Goal: Information Seeking & Learning: Learn about a topic

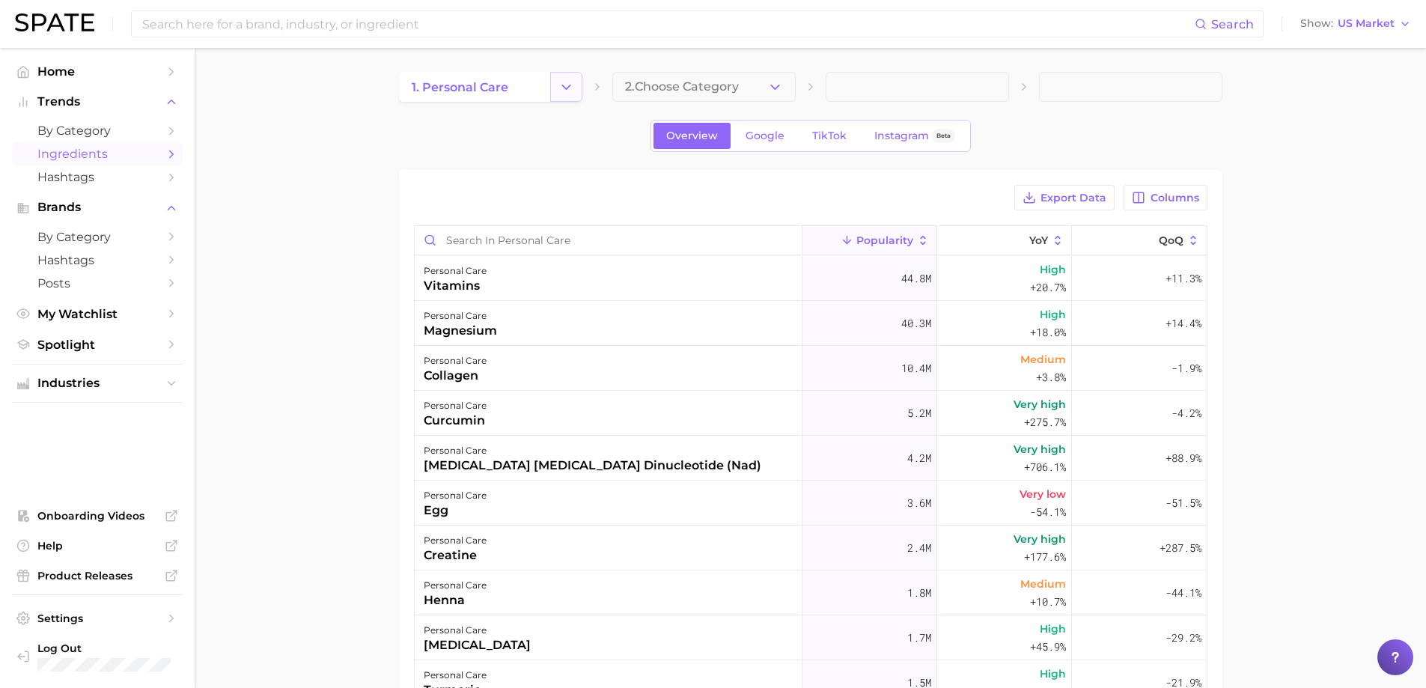
click at [559, 78] on button "Change Category" at bounding box center [566, 87] width 32 height 30
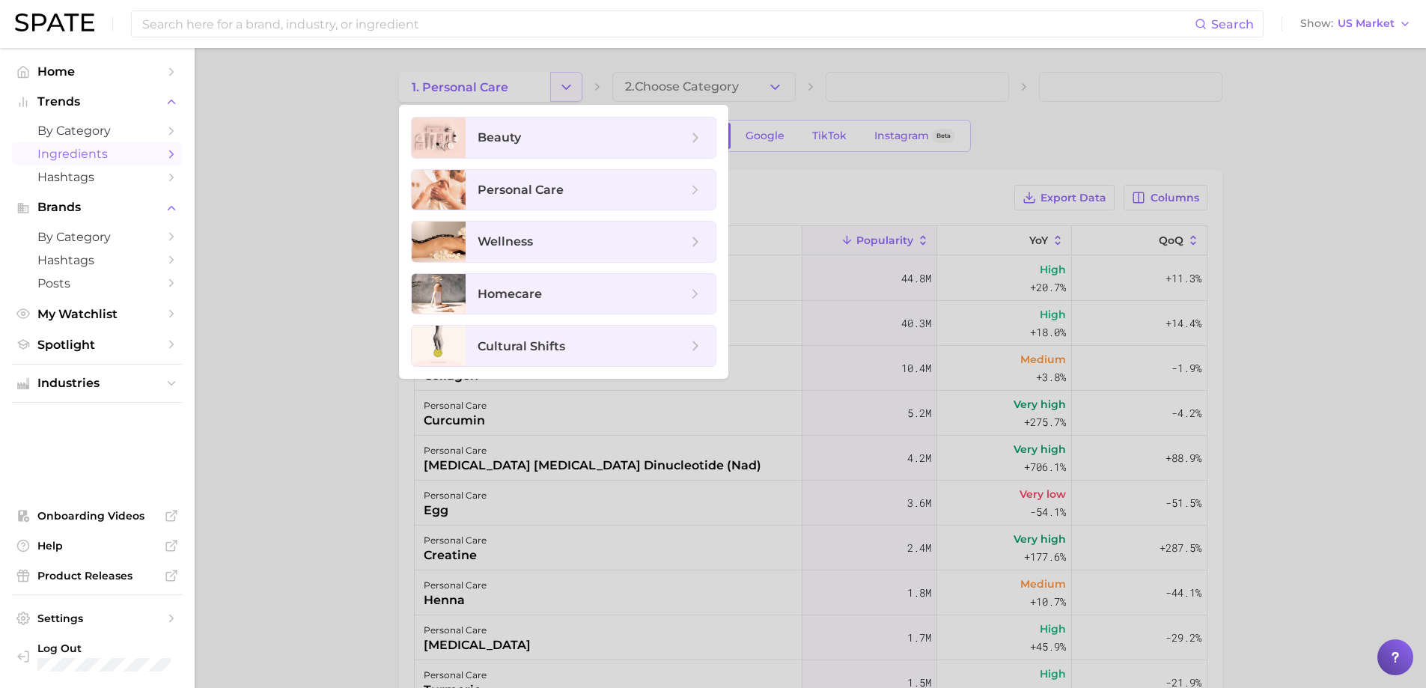
click at [559, 78] on div at bounding box center [713, 344] width 1426 height 688
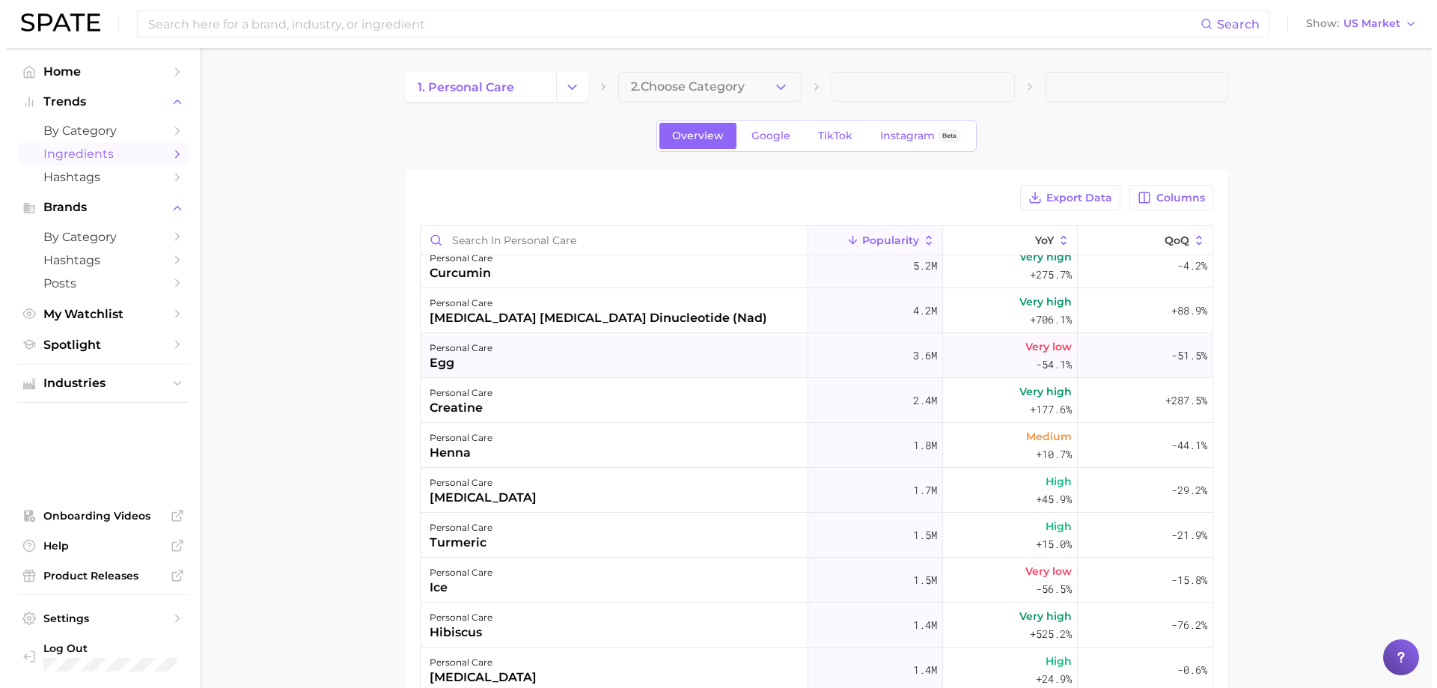
scroll to position [75, 0]
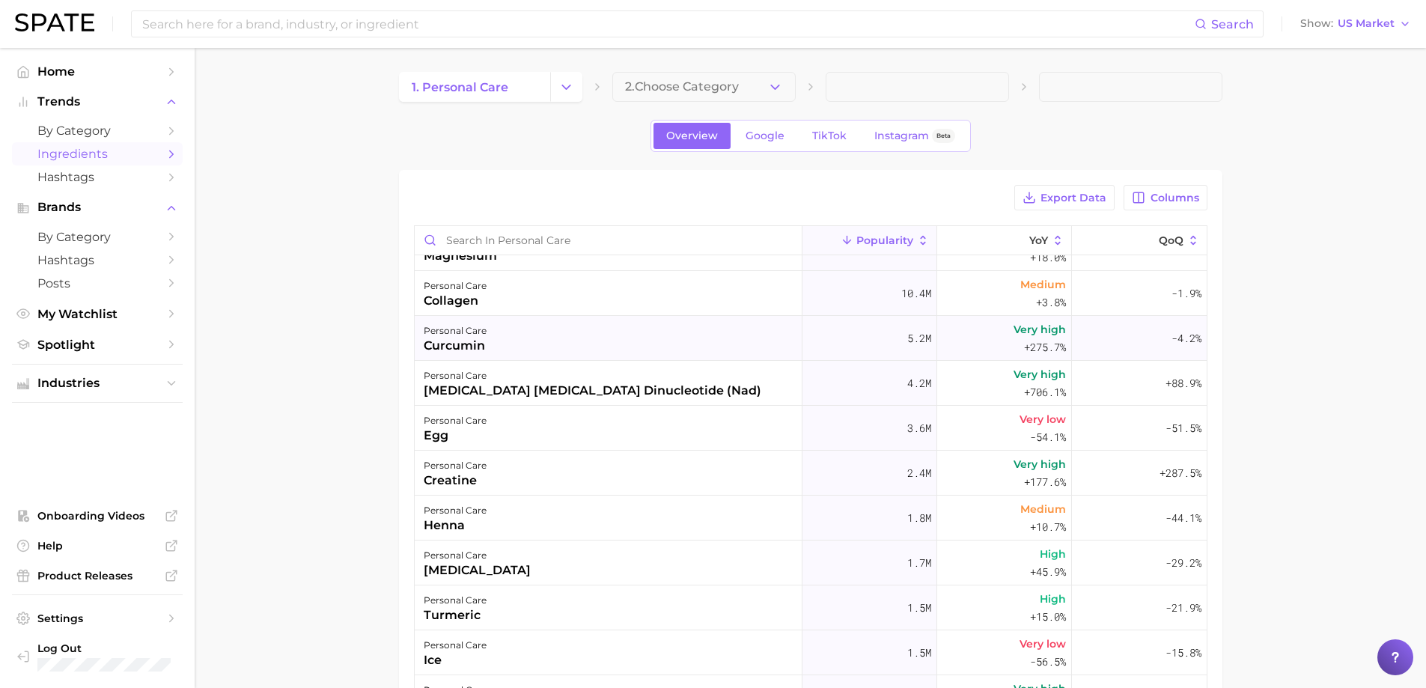
click at [516, 354] on div "personal care curcumin" at bounding box center [609, 338] width 388 height 45
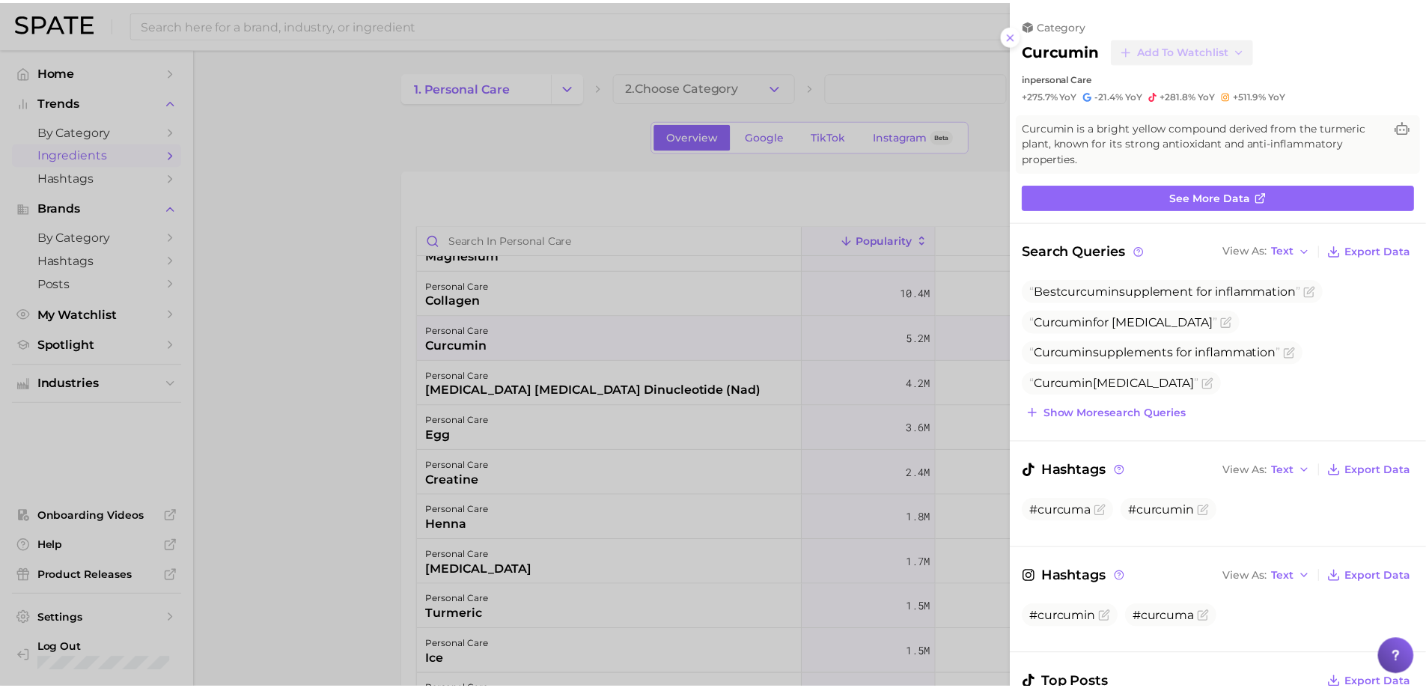
scroll to position [0, 0]
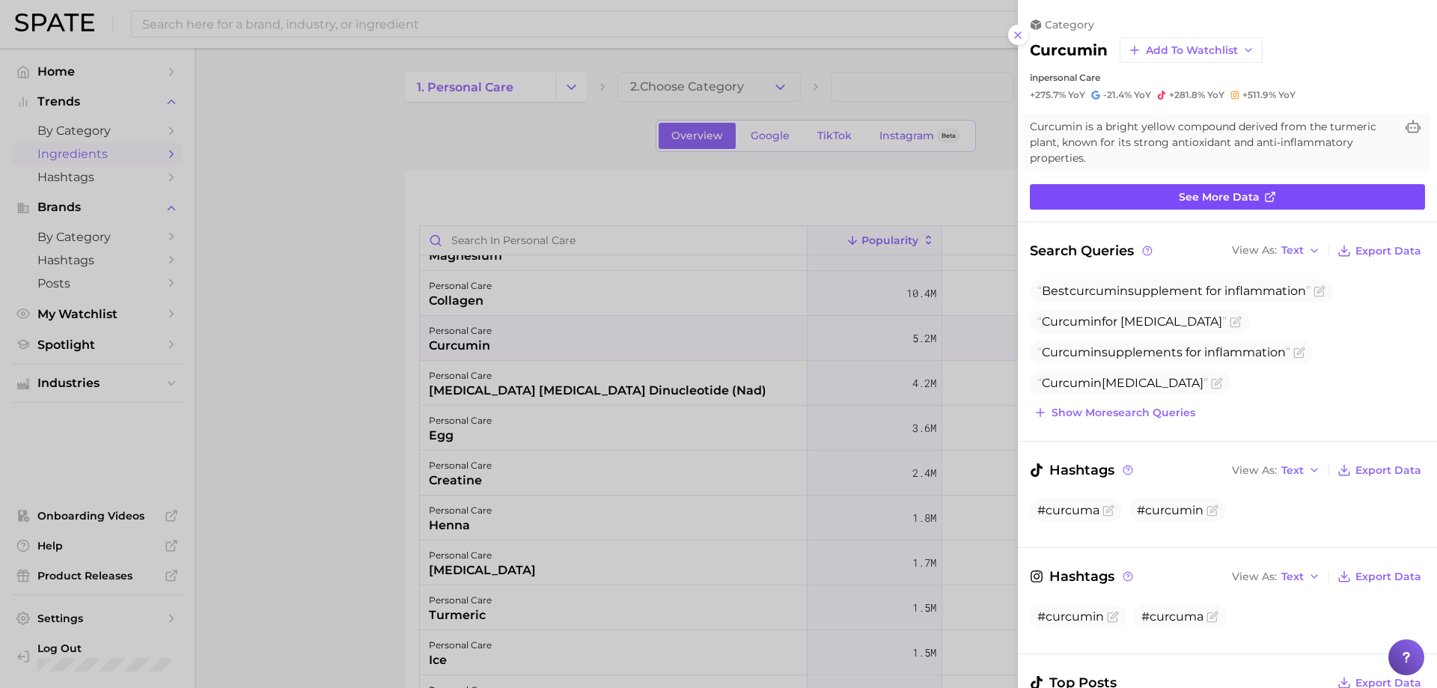
click at [1228, 203] on span "See more data" at bounding box center [1219, 197] width 81 height 13
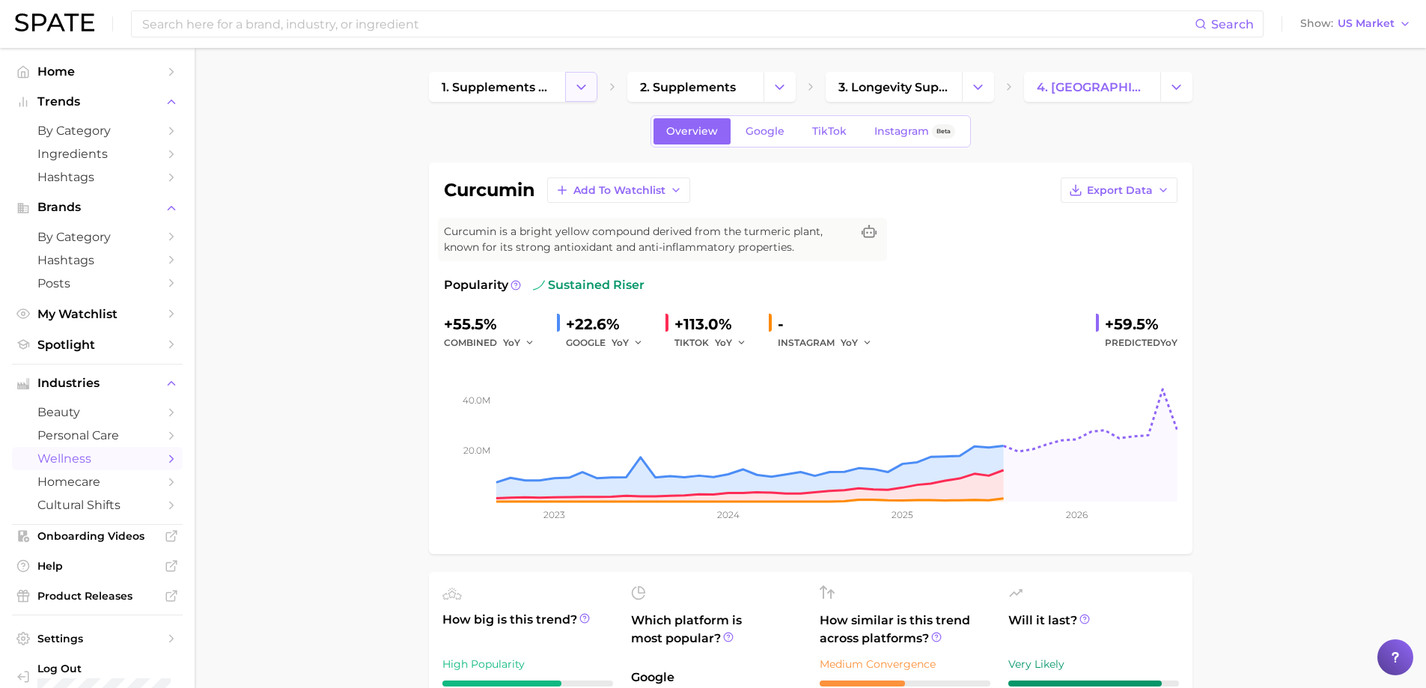
click at [573, 89] on button "Change Category" at bounding box center [581, 87] width 32 height 30
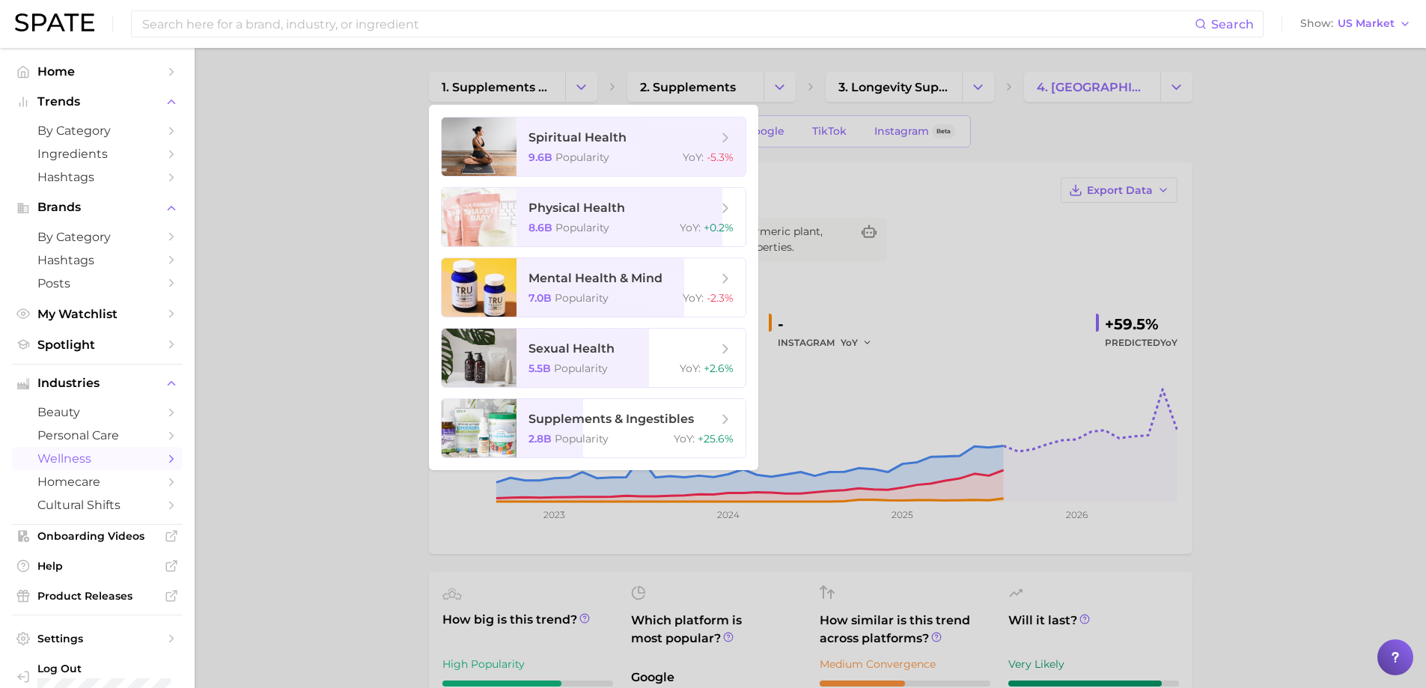
click at [573, 89] on div at bounding box center [713, 344] width 1426 height 688
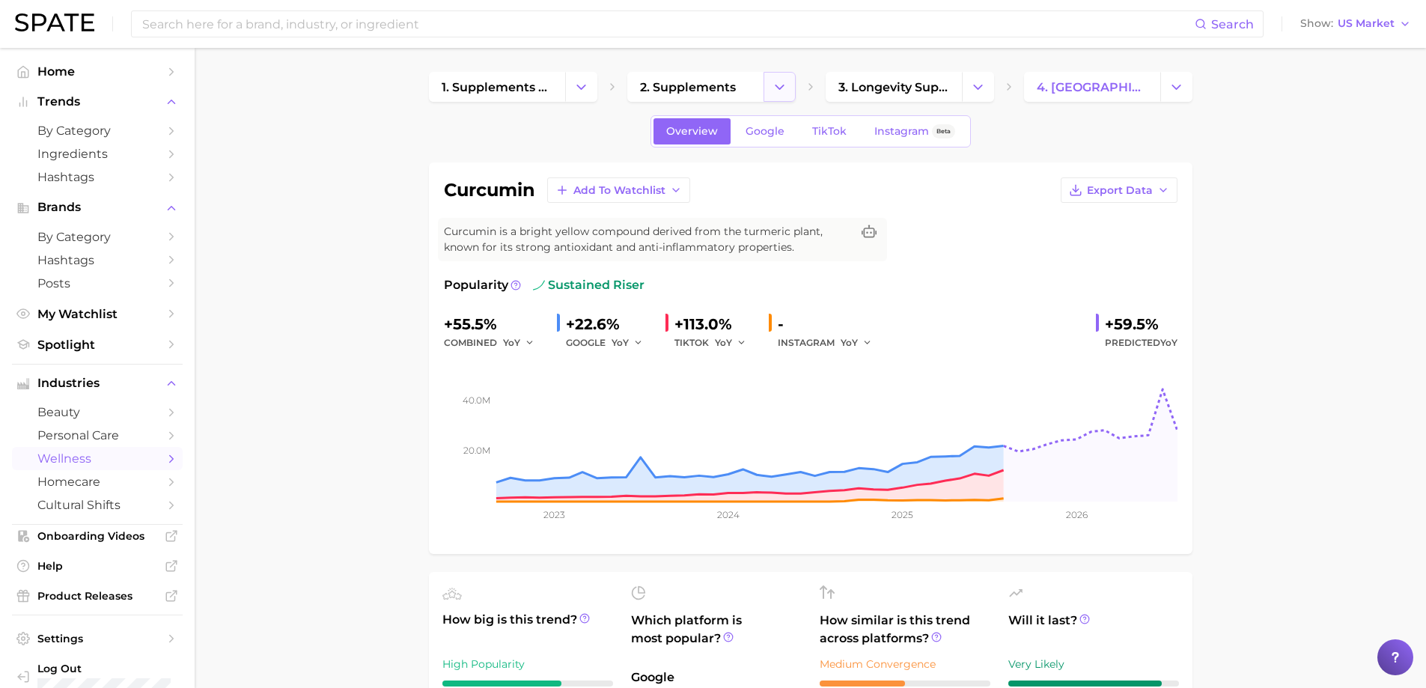
click at [785, 73] on button "Change Category" at bounding box center [779, 87] width 32 height 30
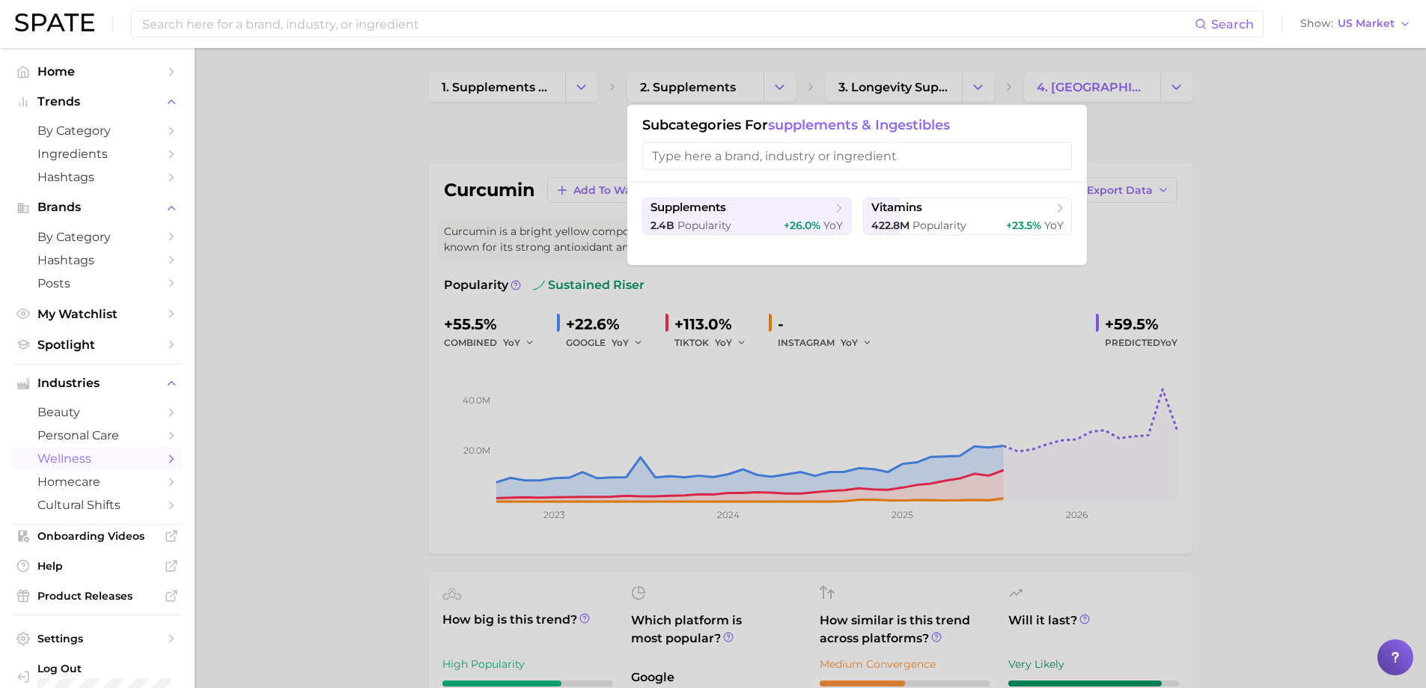
click at [806, 63] on div at bounding box center [713, 344] width 1426 height 688
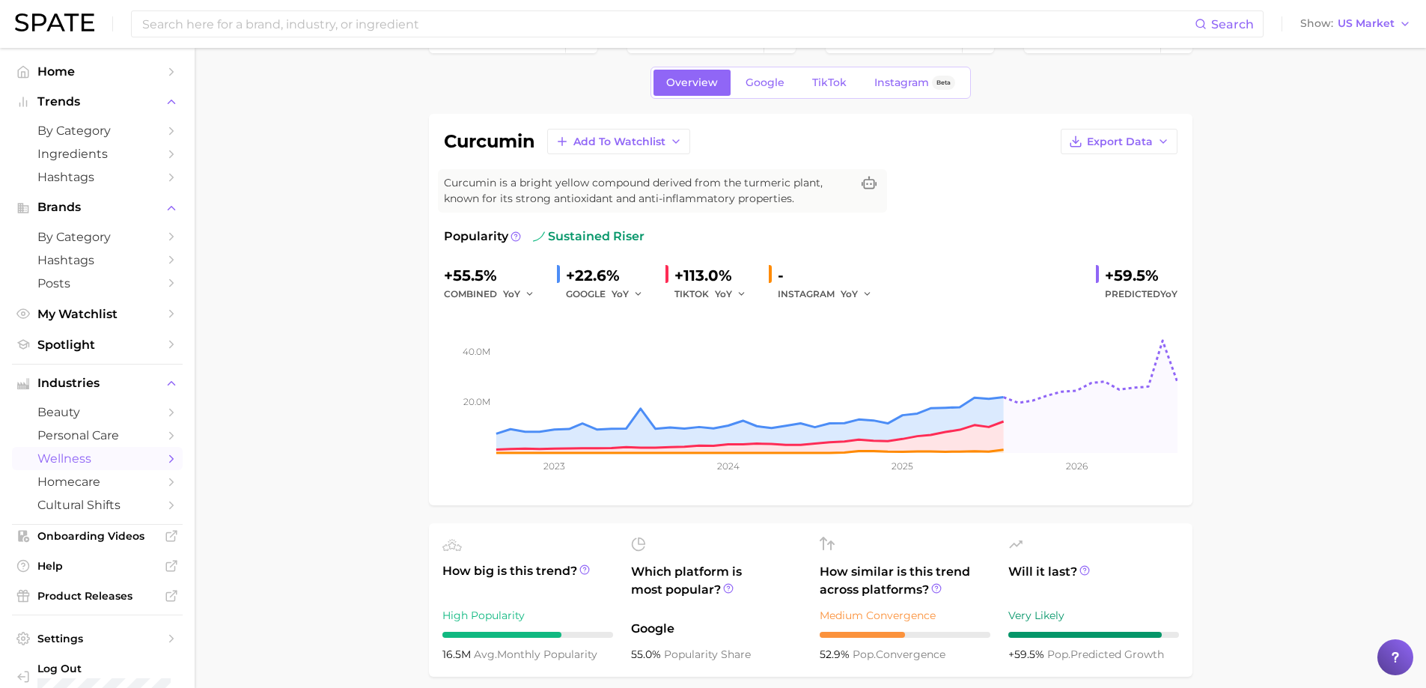
scroll to position [75, 0]
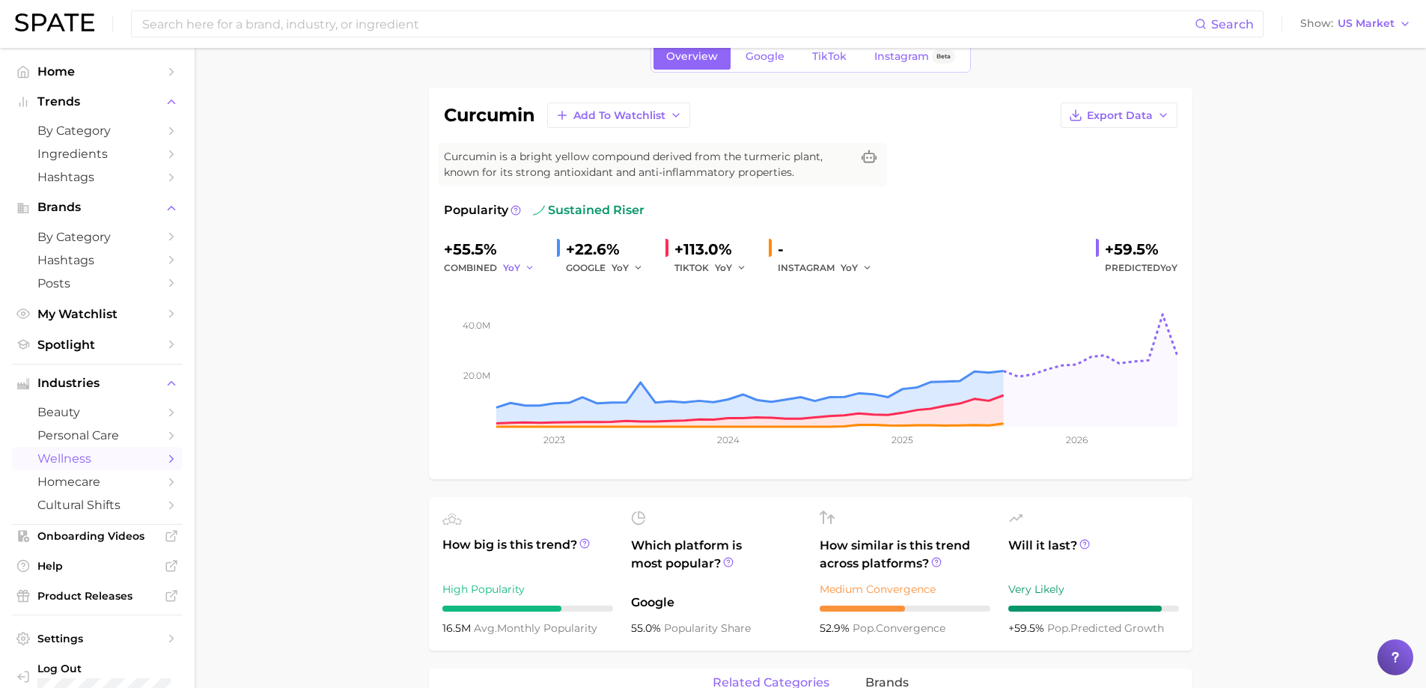
click at [525, 269] on icon "button" at bounding box center [530, 268] width 10 height 10
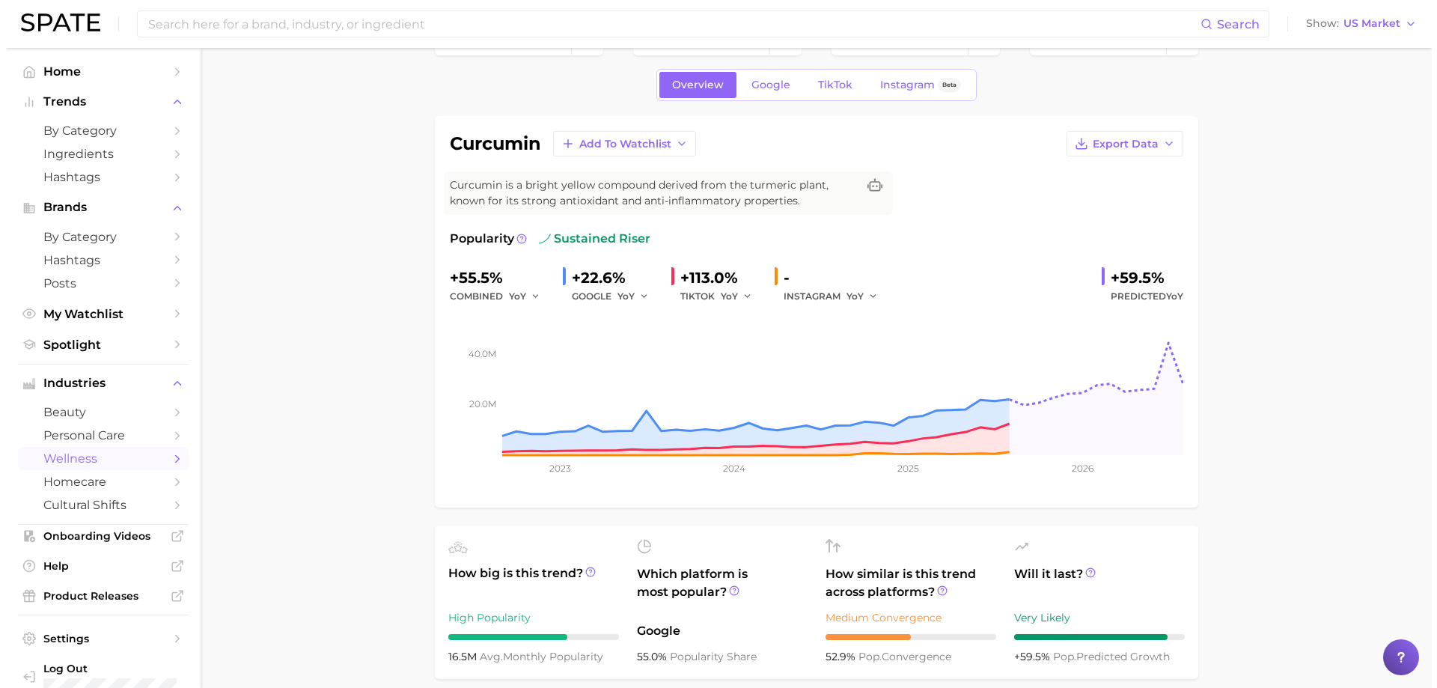
scroll to position [0, 0]
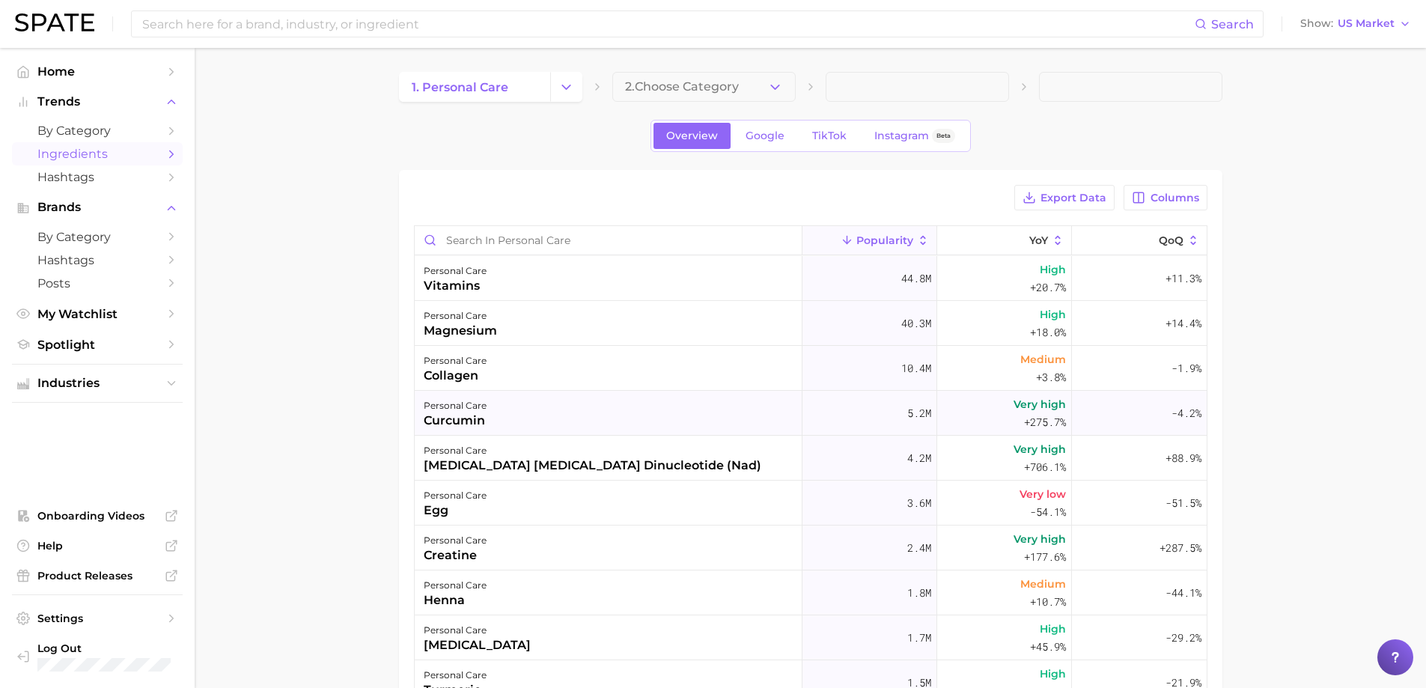
click at [669, 415] on div "personal care curcumin" at bounding box center [609, 413] width 388 height 45
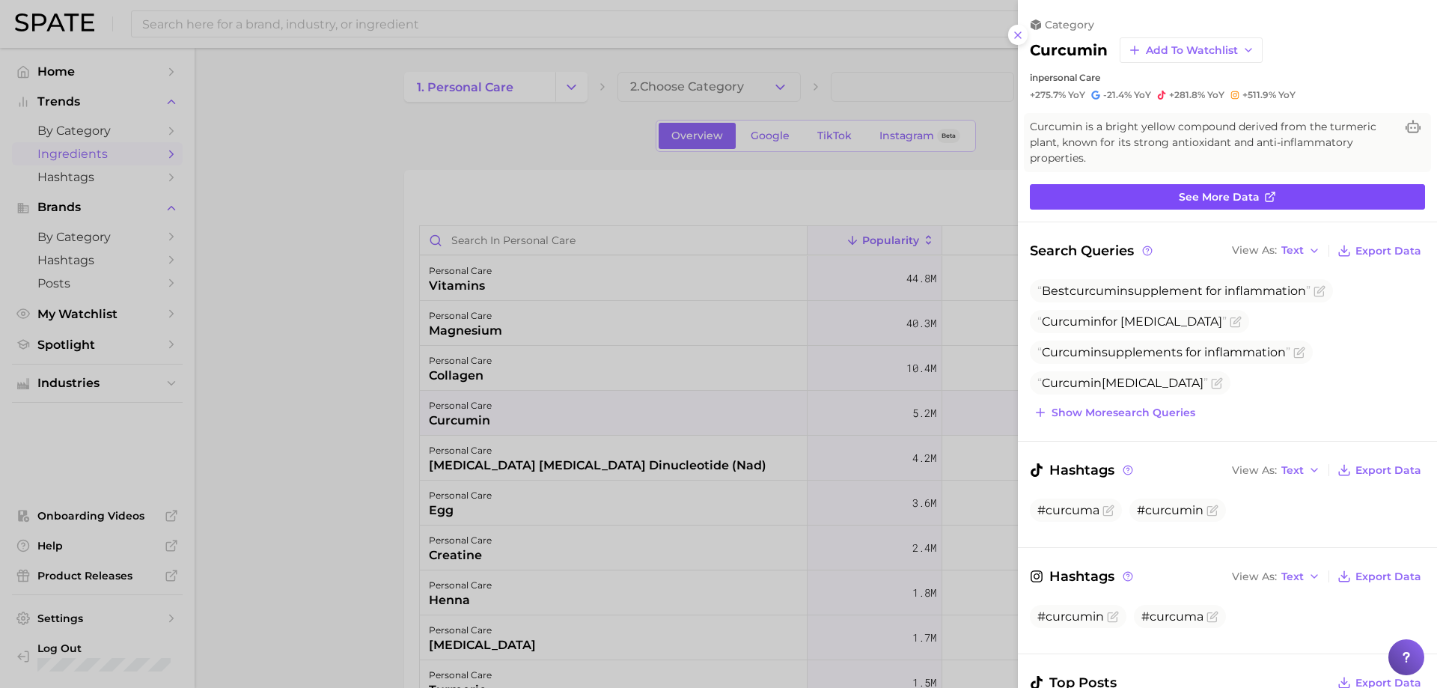
click at [1150, 195] on link "See more data" at bounding box center [1227, 196] width 395 height 25
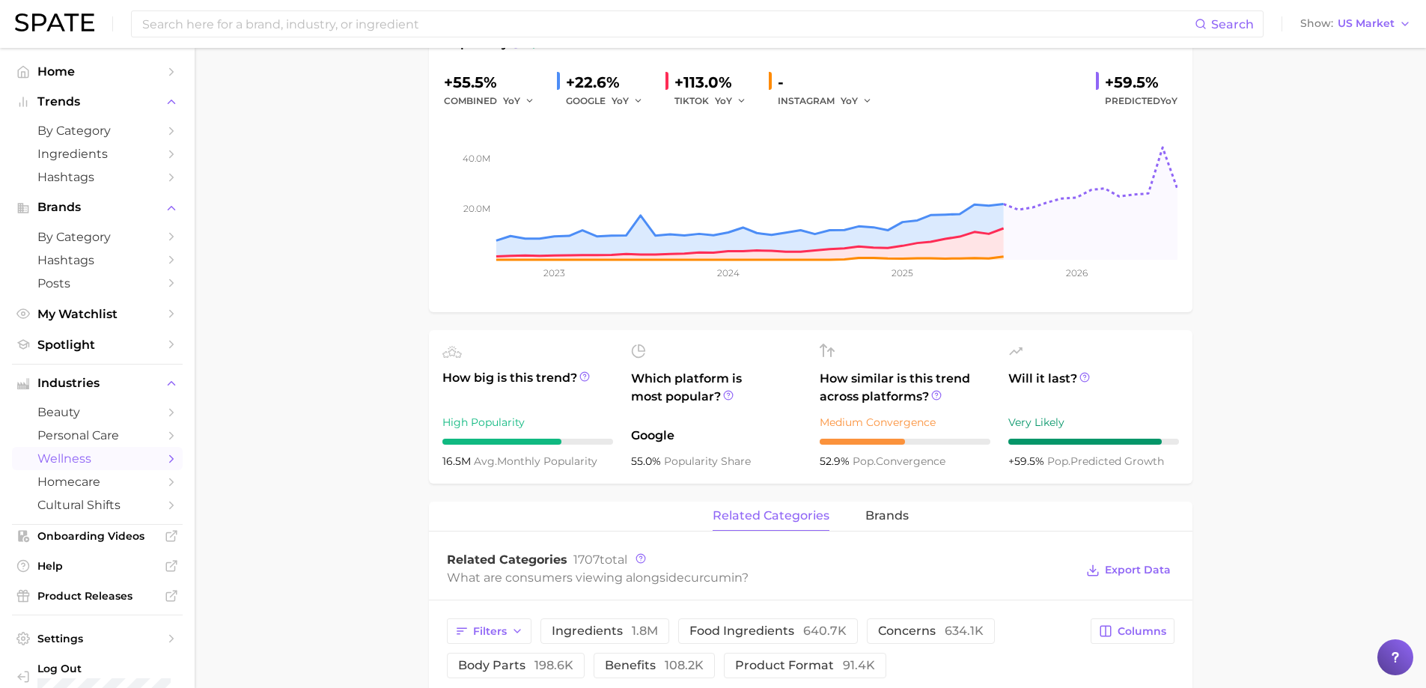
scroll to position [299, 0]
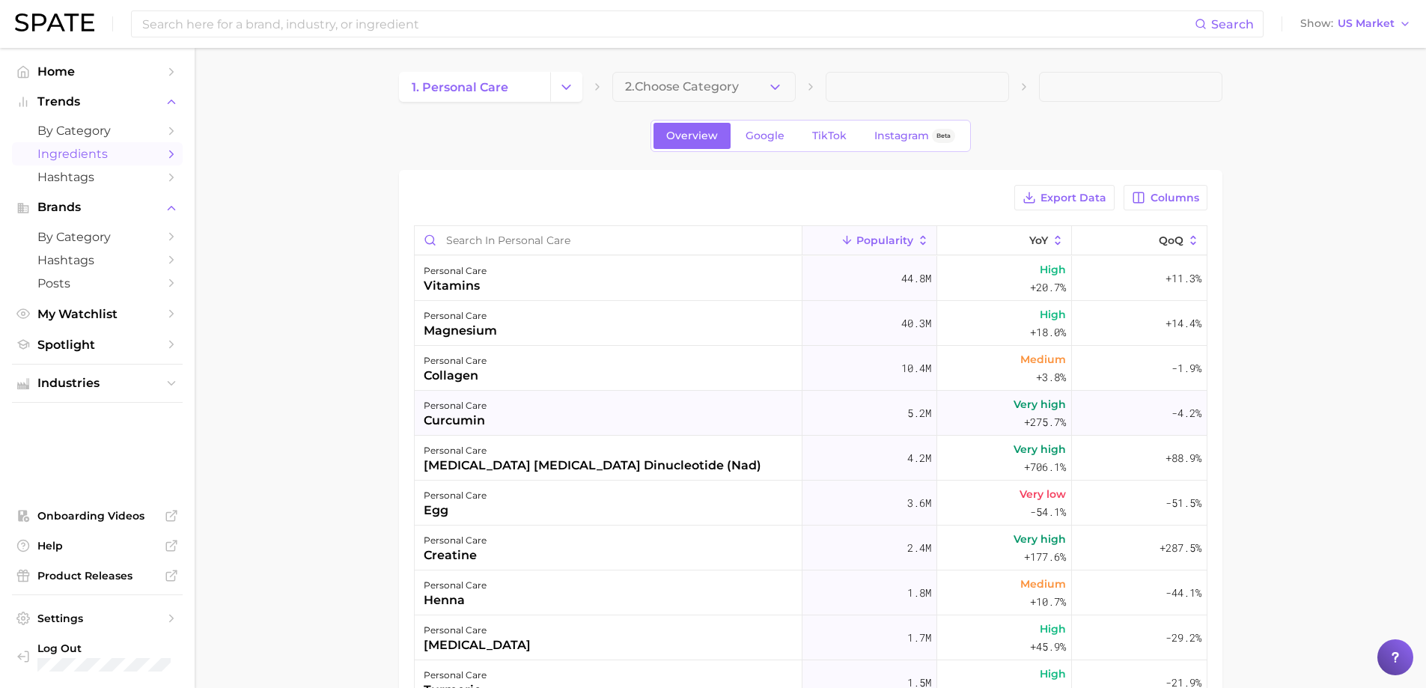
click at [853, 405] on div "5.2m" at bounding box center [869, 413] width 135 height 45
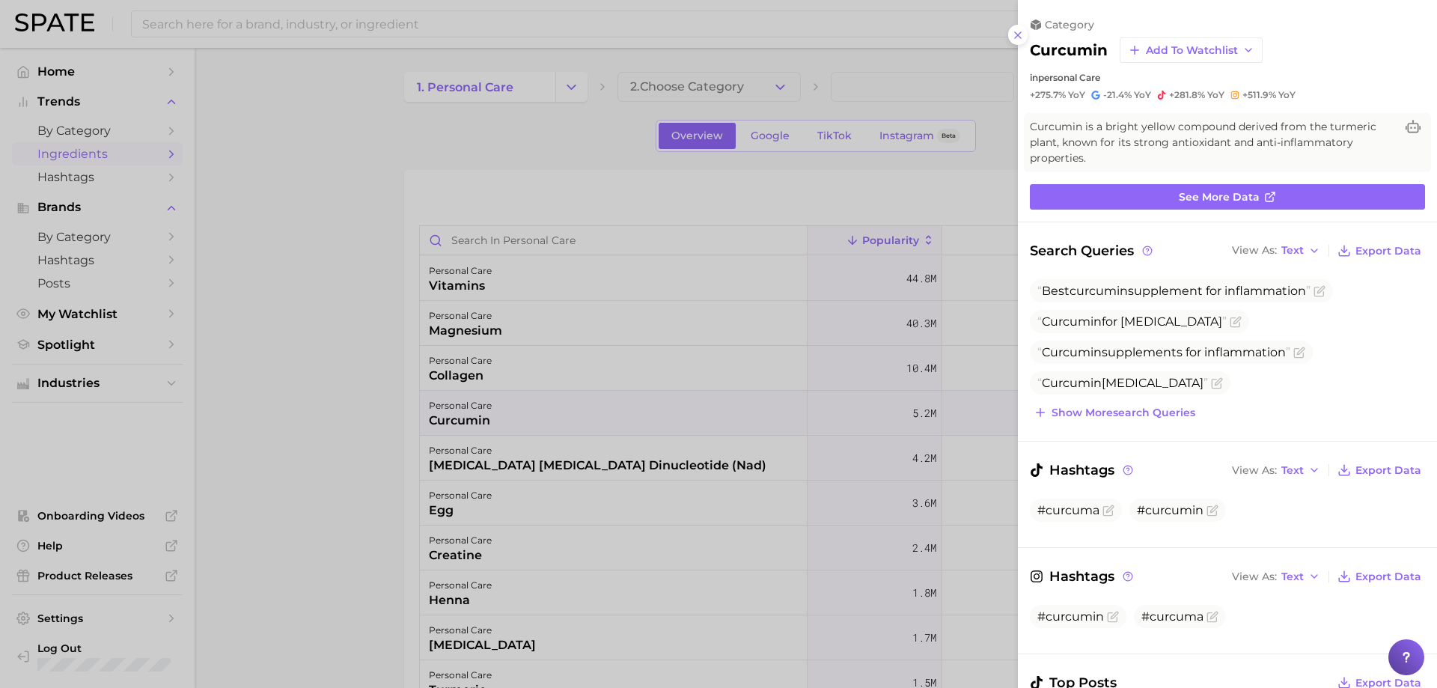
click at [802, 436] on div at bounding box center [718, 344] width 1437 height 688
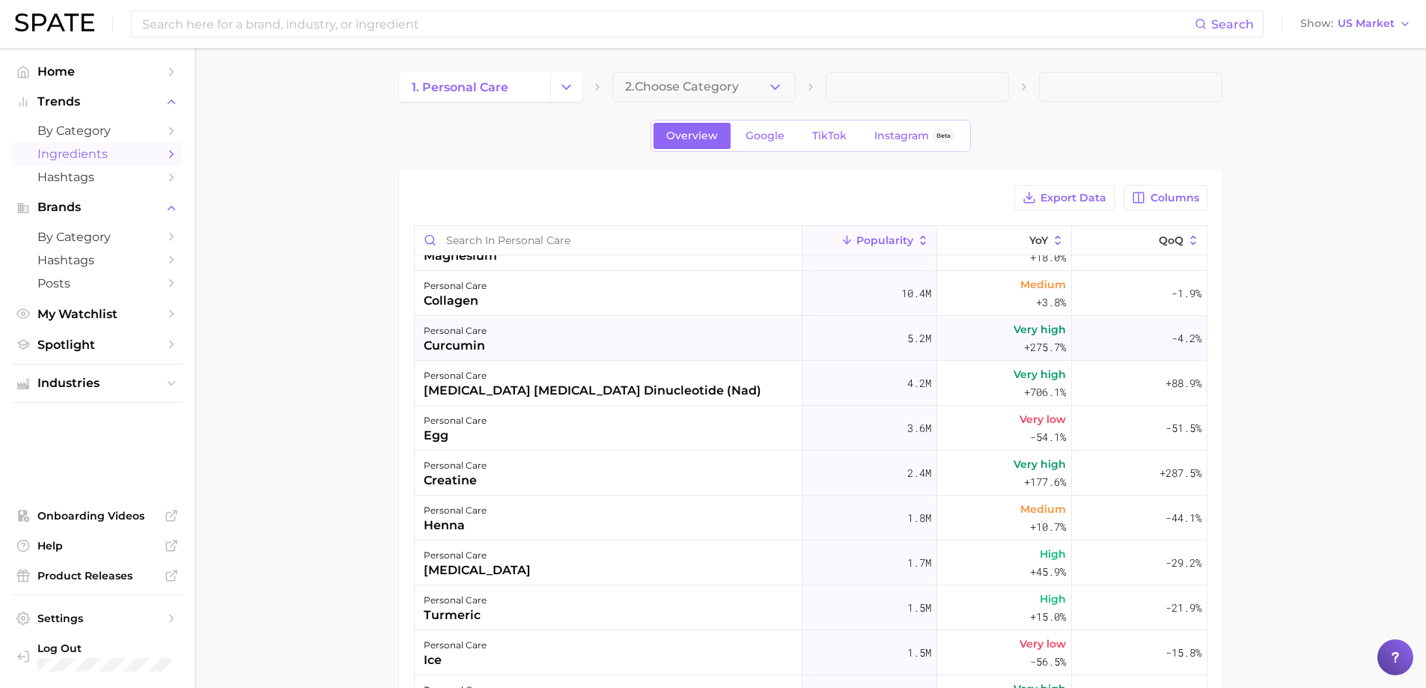
scroll to position [150, 0]
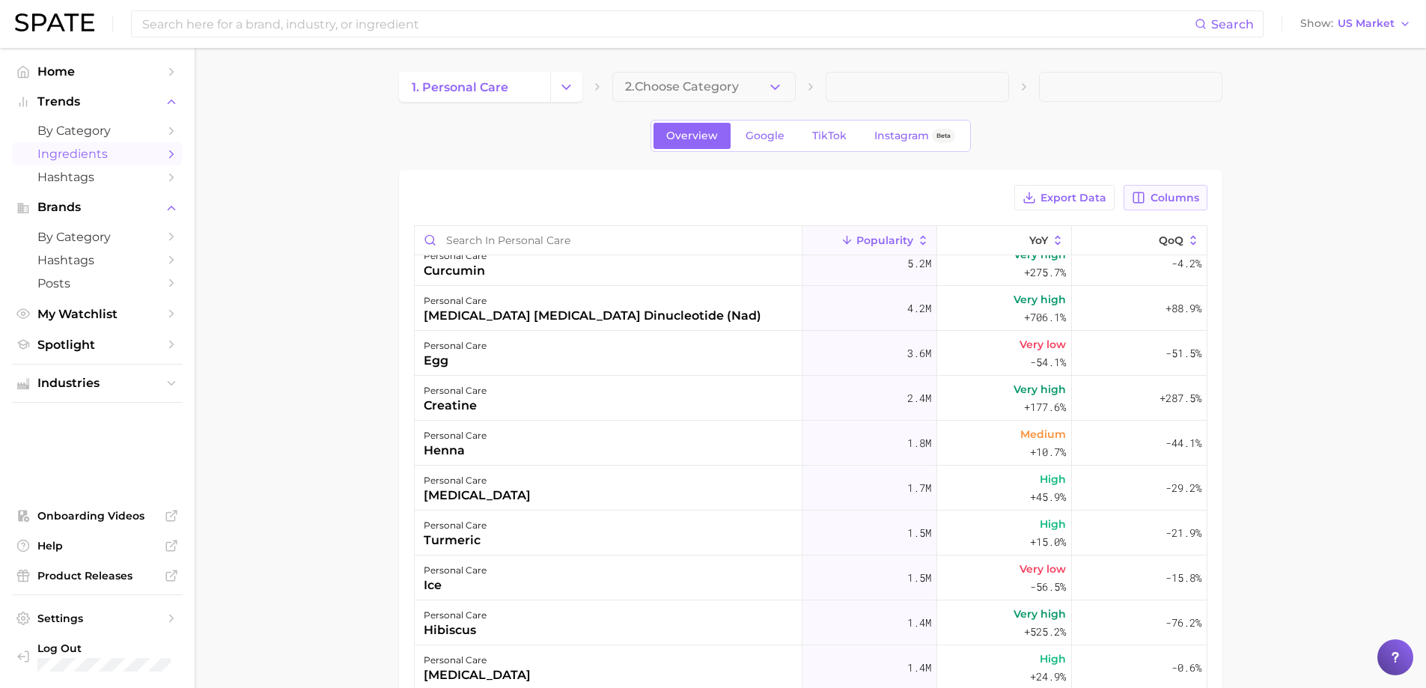
click at [1152, 206] on button "Columns" at bounding box center [1165, 197] width 83 height 25
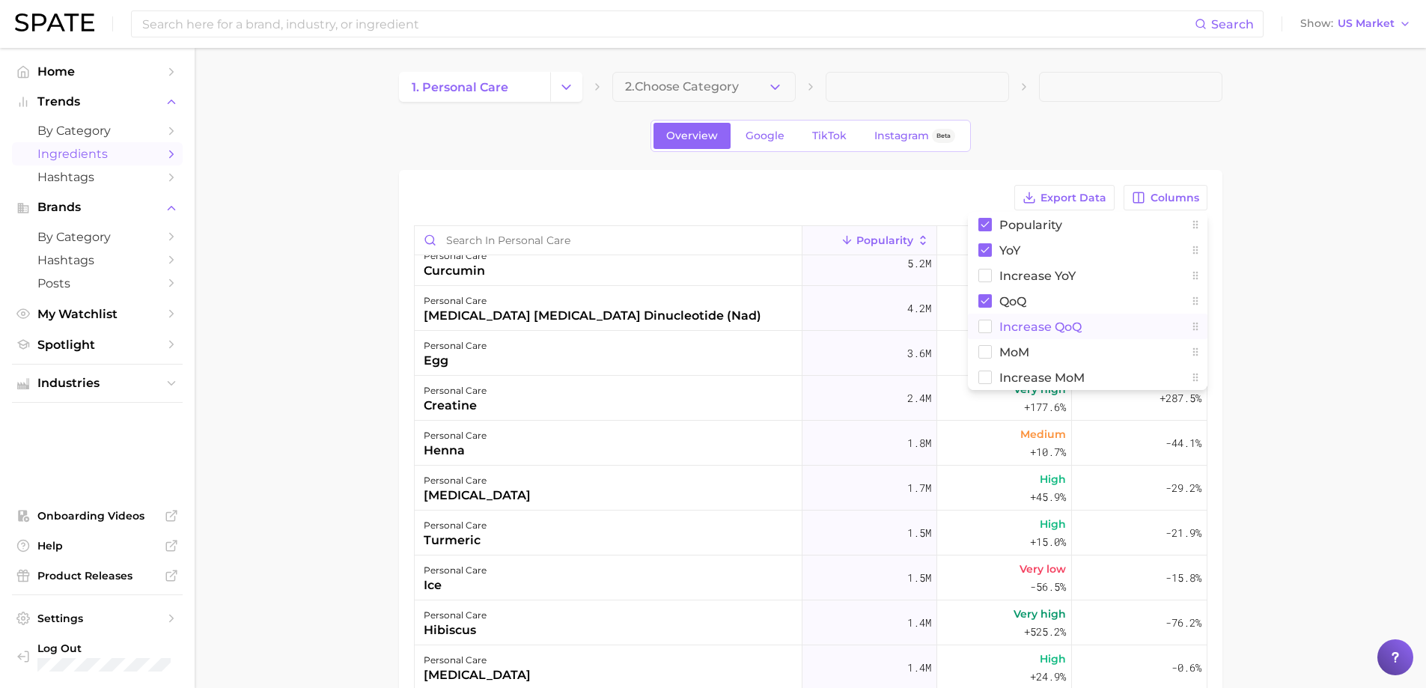
click at [1052, 331] on span "Increase QoQ" at bounding box center [1040, 326] width 82 height 13
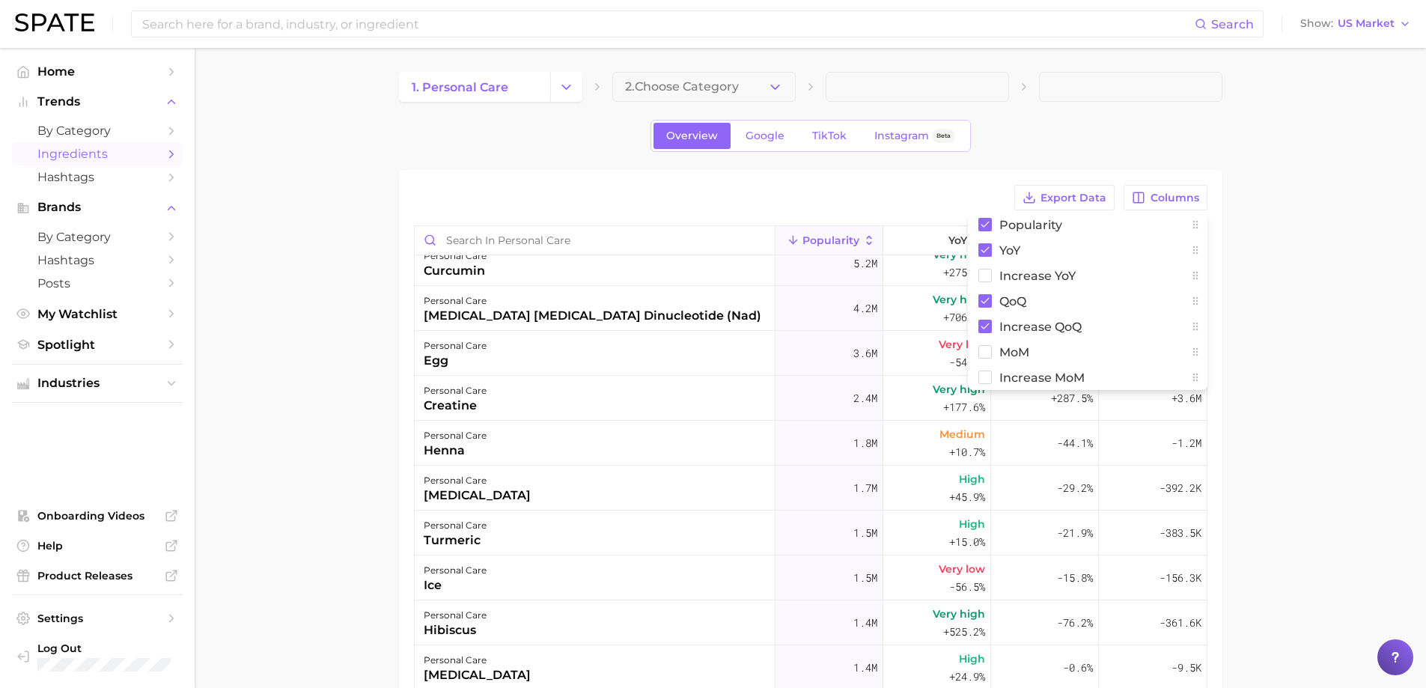
click at [1256, 442] on main "1. personal care 2. Choose Category Overview Google TikTok Instagram Beta Expor…" at bounding box center [810, 525] width 1231 height 955
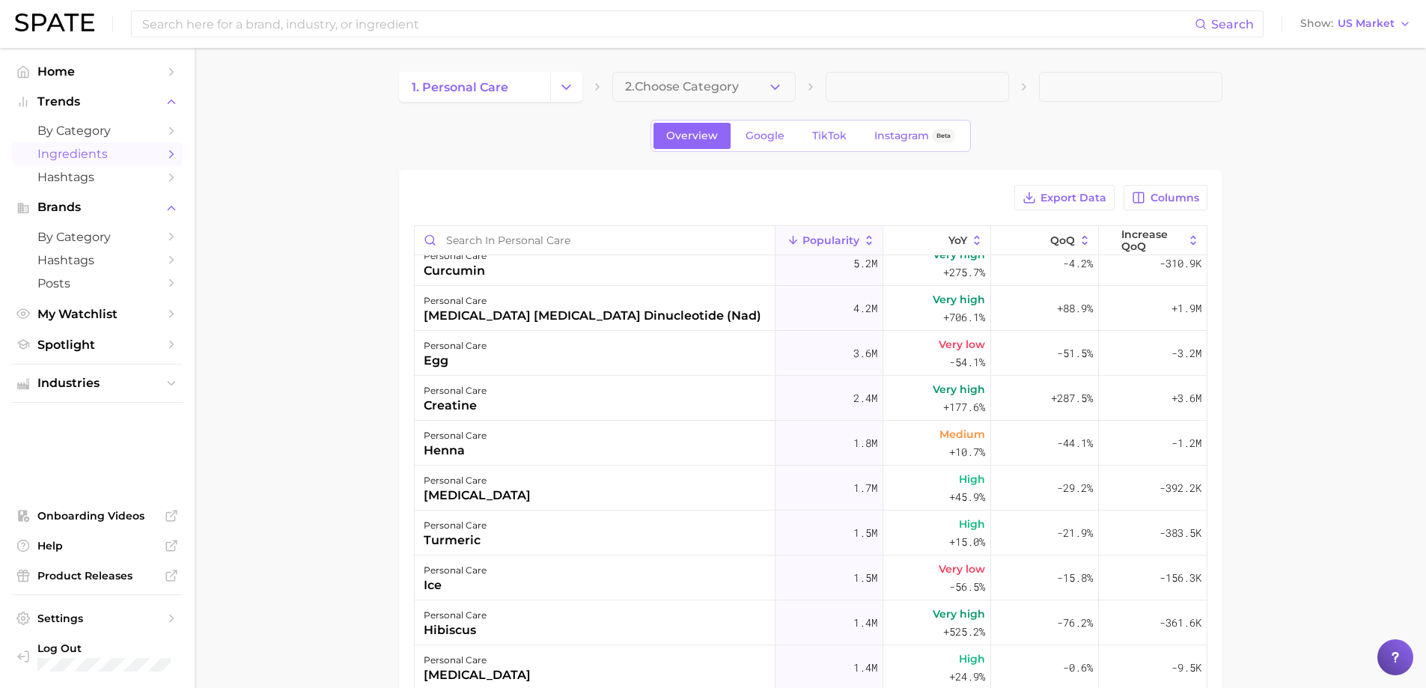
click at [1360, 316] on main "1. personal care 2. Choose Category Overview Google TikTok Instagram Beta Expor…" at bounding box center [810, 525] width 1231 height 955
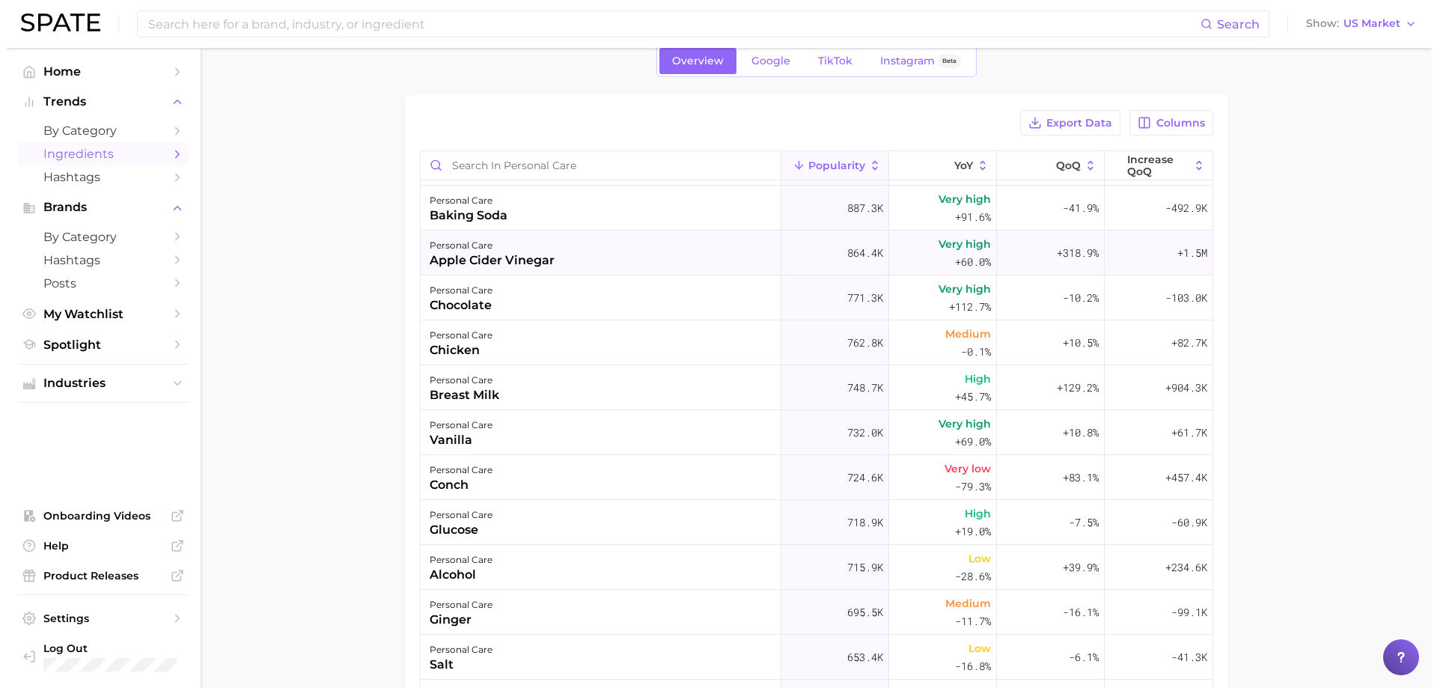
scroll to position [898, 0]
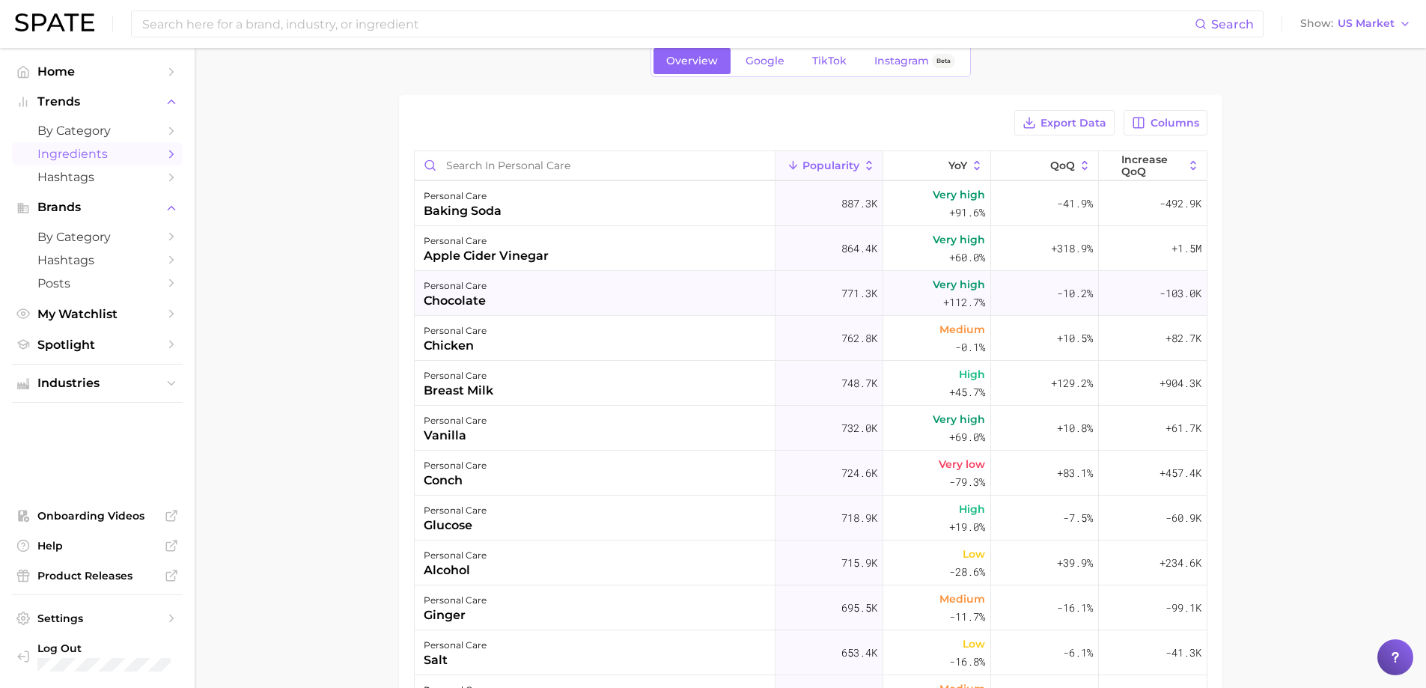
drag, startPoint x: 829, startPoint y: 299, endPoint x: 875, endPoint y: 295, distance: 46.6
click at [875, 295] on button "personal care chocolate 771.3k Very high +112.7% -10.2% -103.0k" at bounding box center [811, 293] width 792 height 45
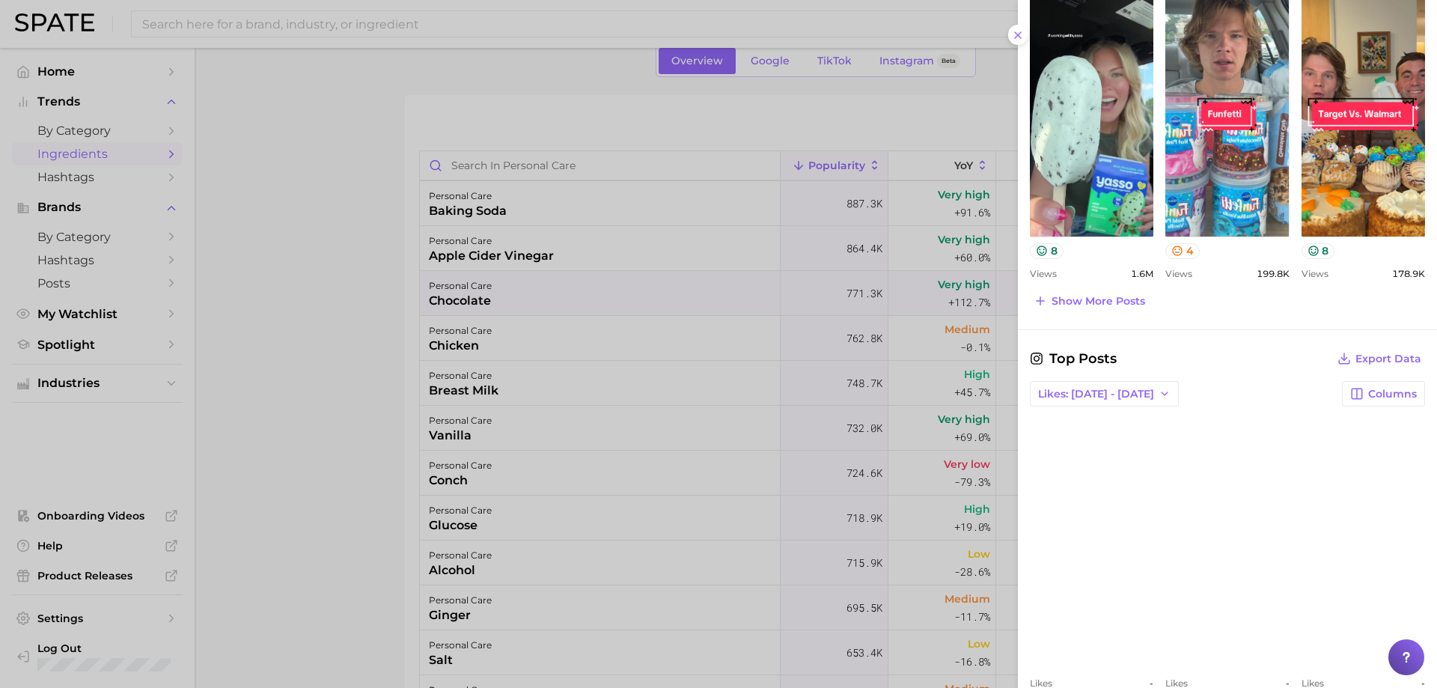
click at [718, 425] on div at bounding box center [718, 344] width 1437 height 688
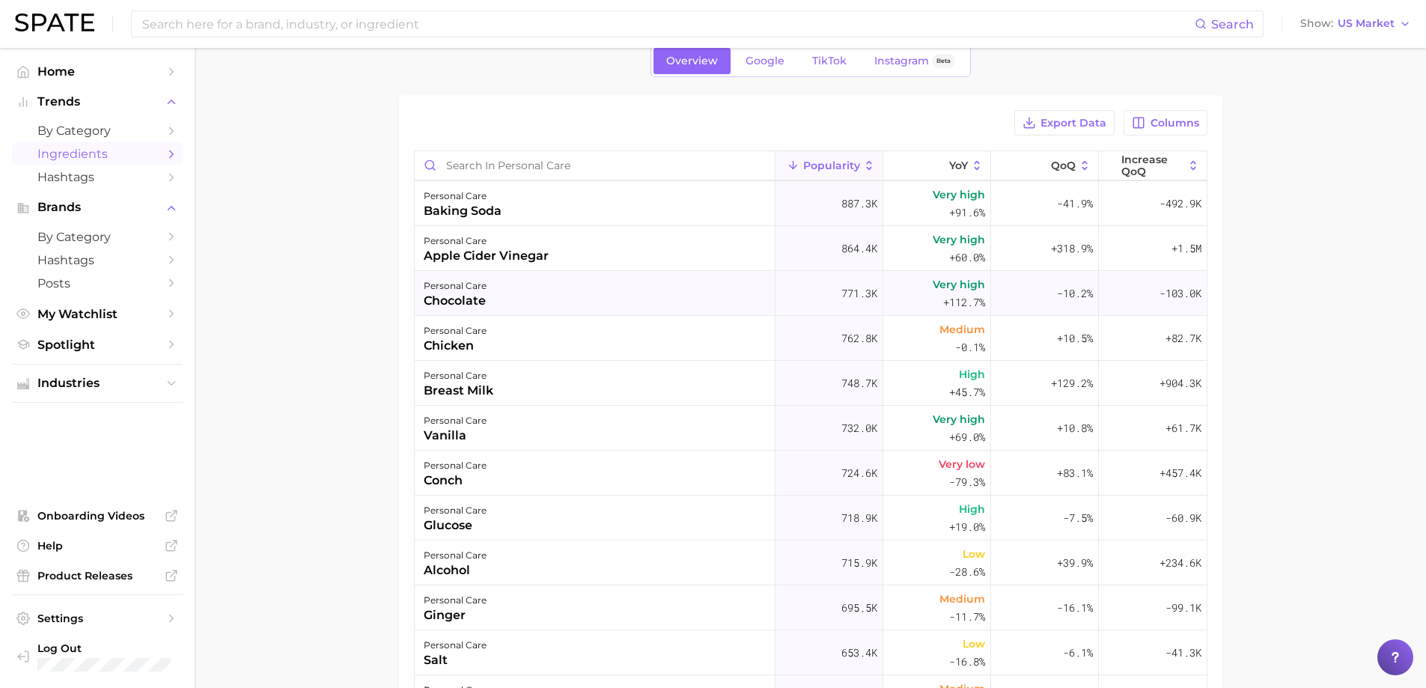
drag, startPoint x: 1045, startPoint y: 291, endPoint x: 1073, endPoint y: 293, distance: 28.5
click at [1073, 293] on span "-10.2%" at bounding box center [1075, 293] width 36 height 18
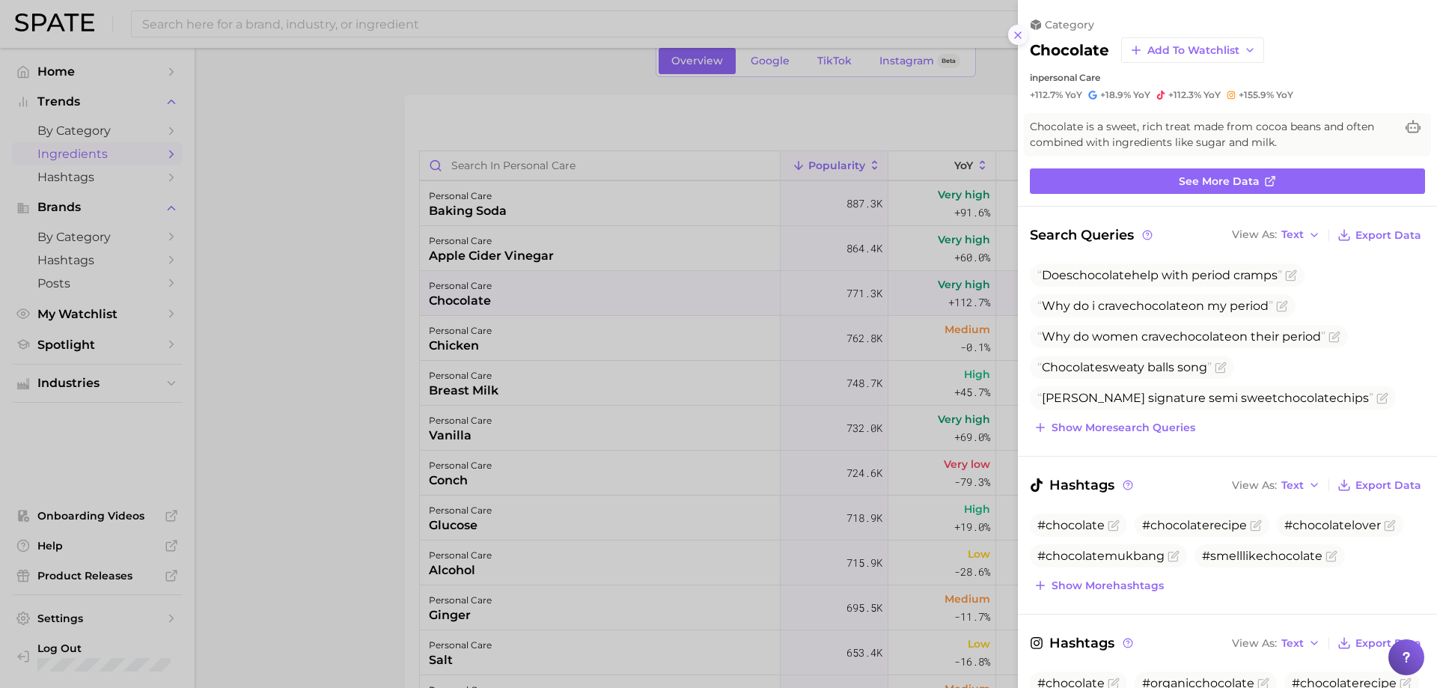
click at [1020, 30] on icon at bounding box center [1018, 35] width 12 height 12
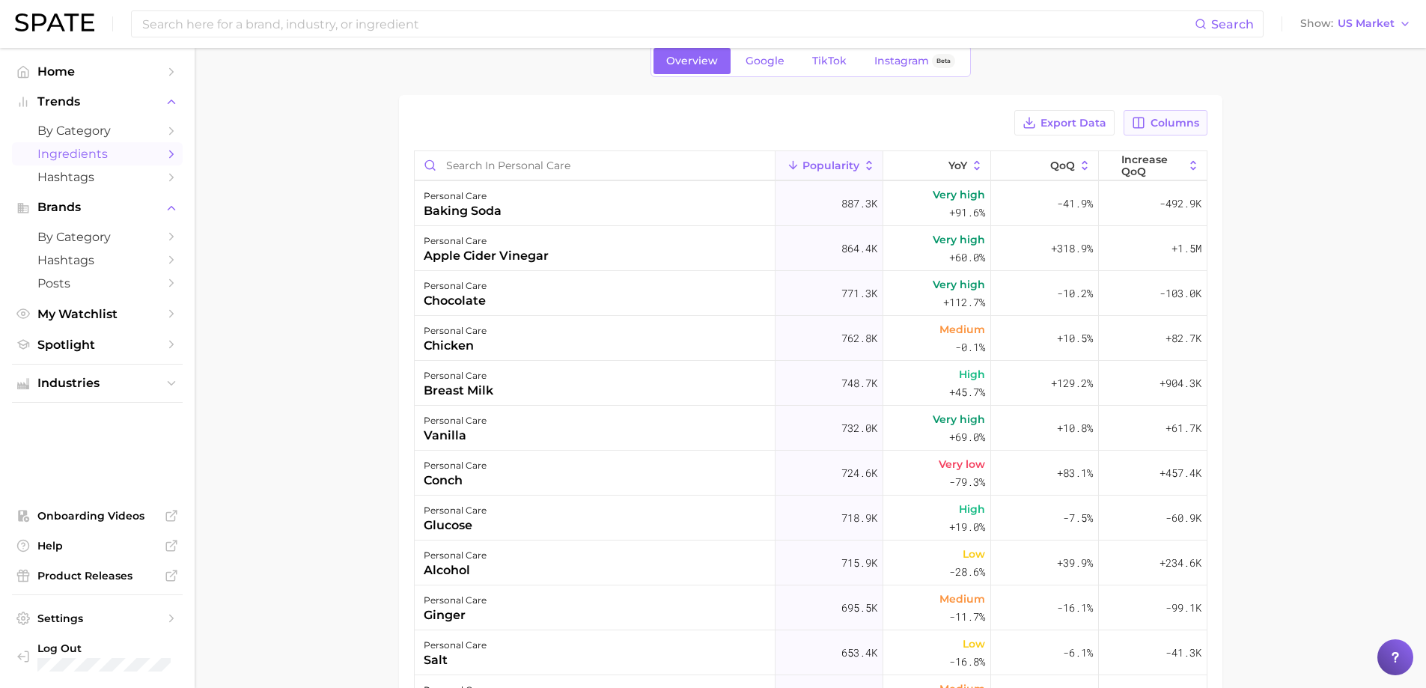
click at [1138, 127] on icon "button" at bounding box center [1138, 122] width 13 height 13
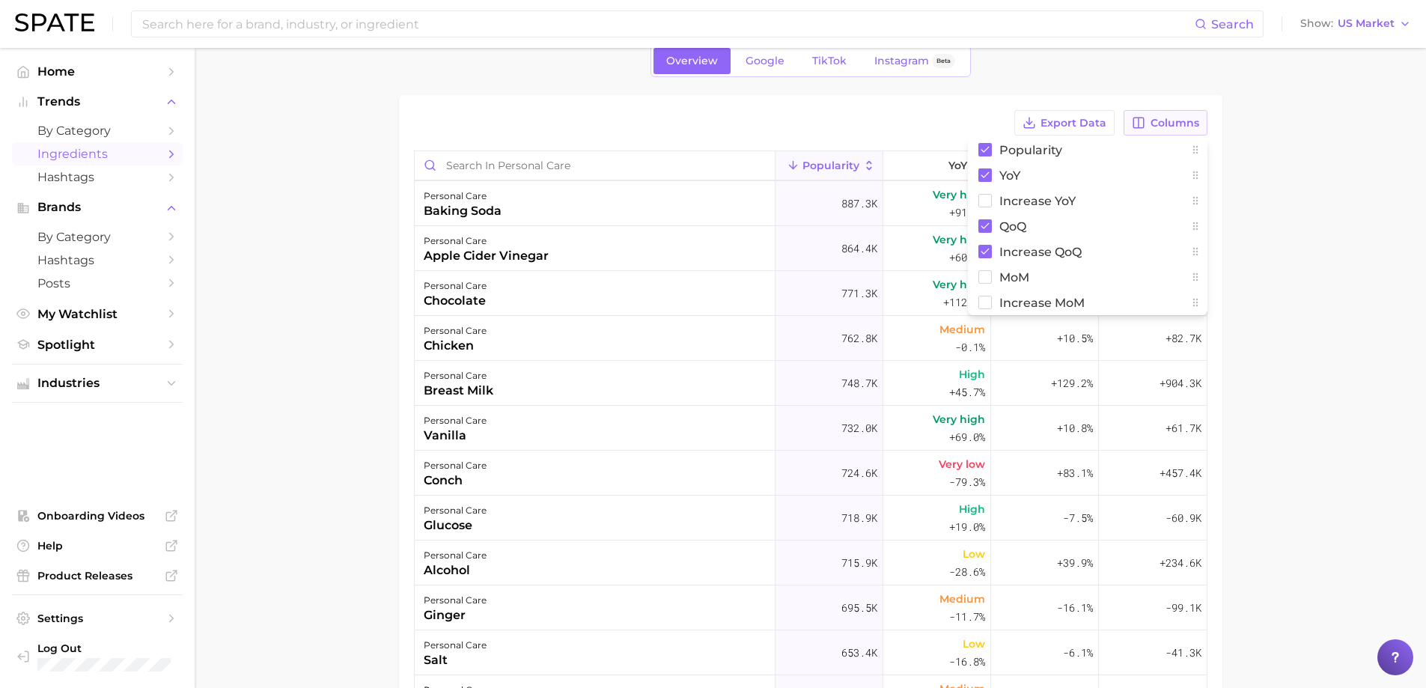
click at [1138, 127] on icon "button" at bounding box center [1138, 122] width 13 height 13
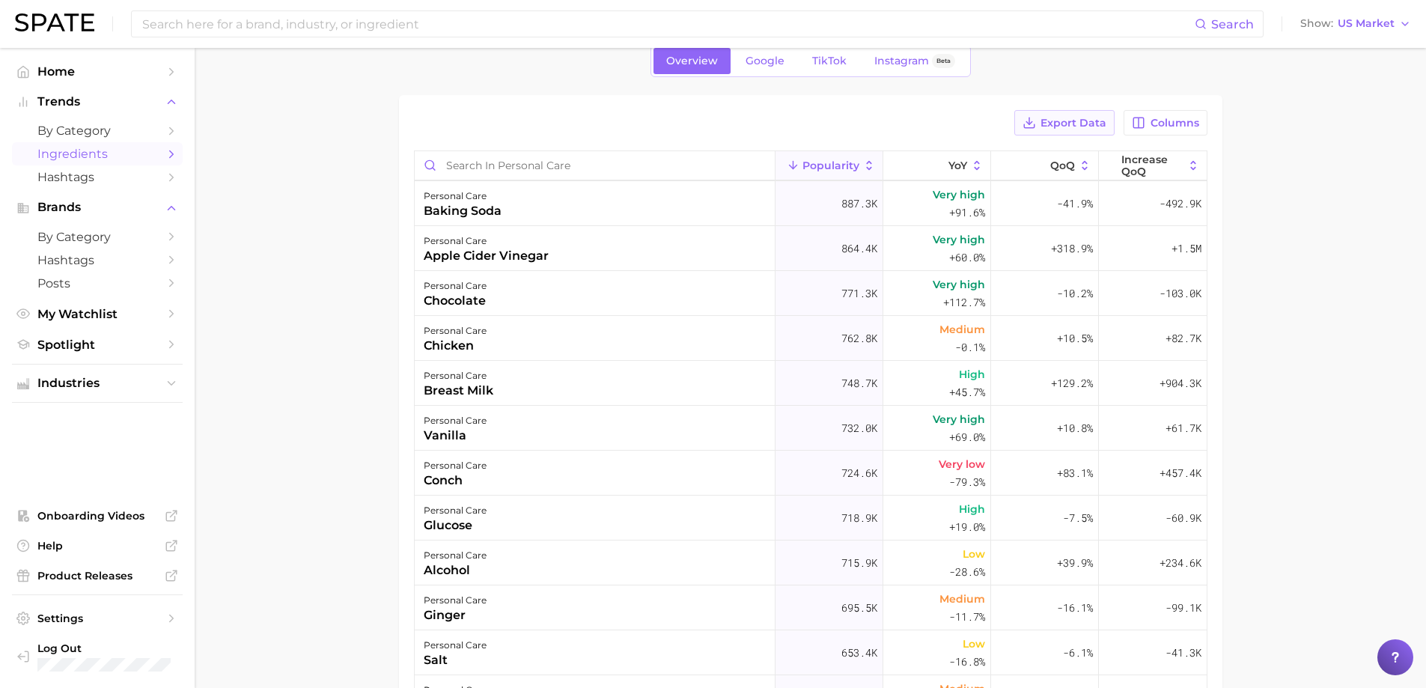
click at [1056, 126] on span "Export Data" at bounding box center [1073, 123] width 66 height 13
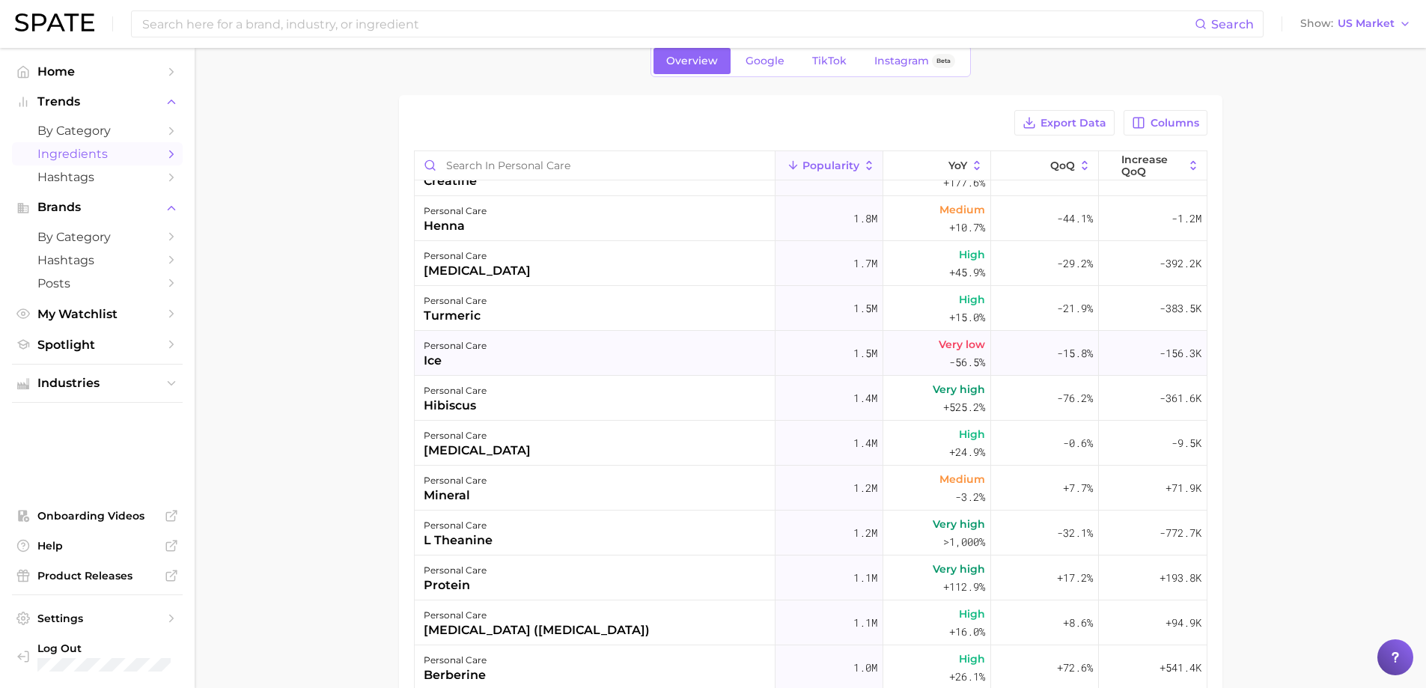
scroll to position [374, 0]
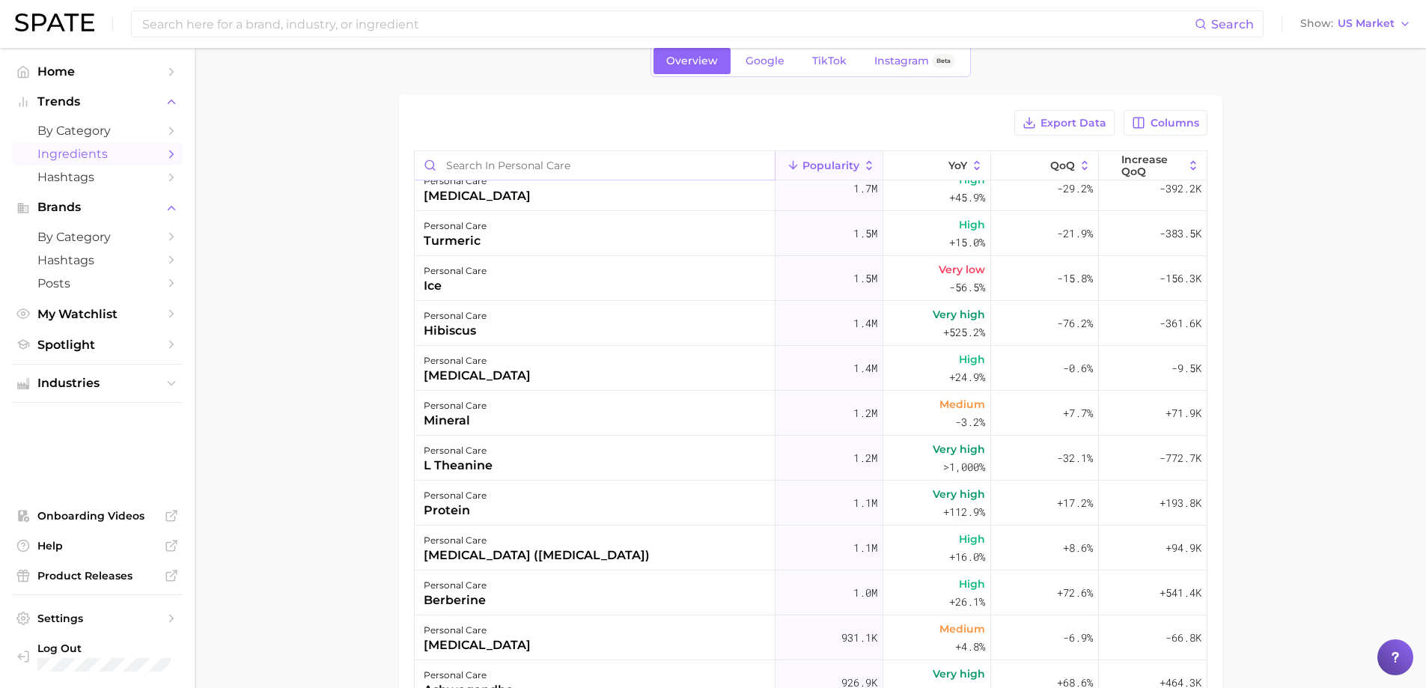
click at [693, 163] on input "Search in personal care" at bounding box center [595, 165] width 360 height 28
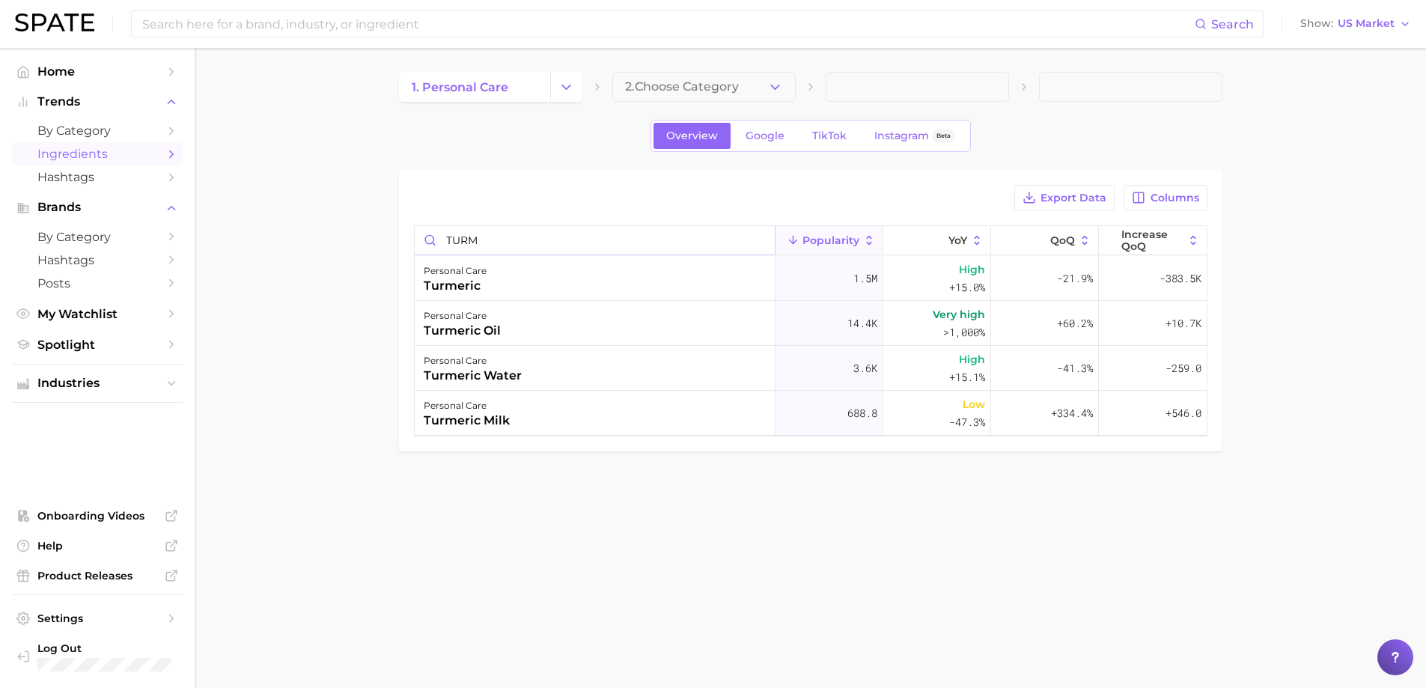
scroll to position [0, 0]
click at [632, 234] on input "TURM" at bounding box center [600, 240] width 360 height 28
click at [483, 239] on input "HIB" at bounding box center [600, 240] width 360 height 28
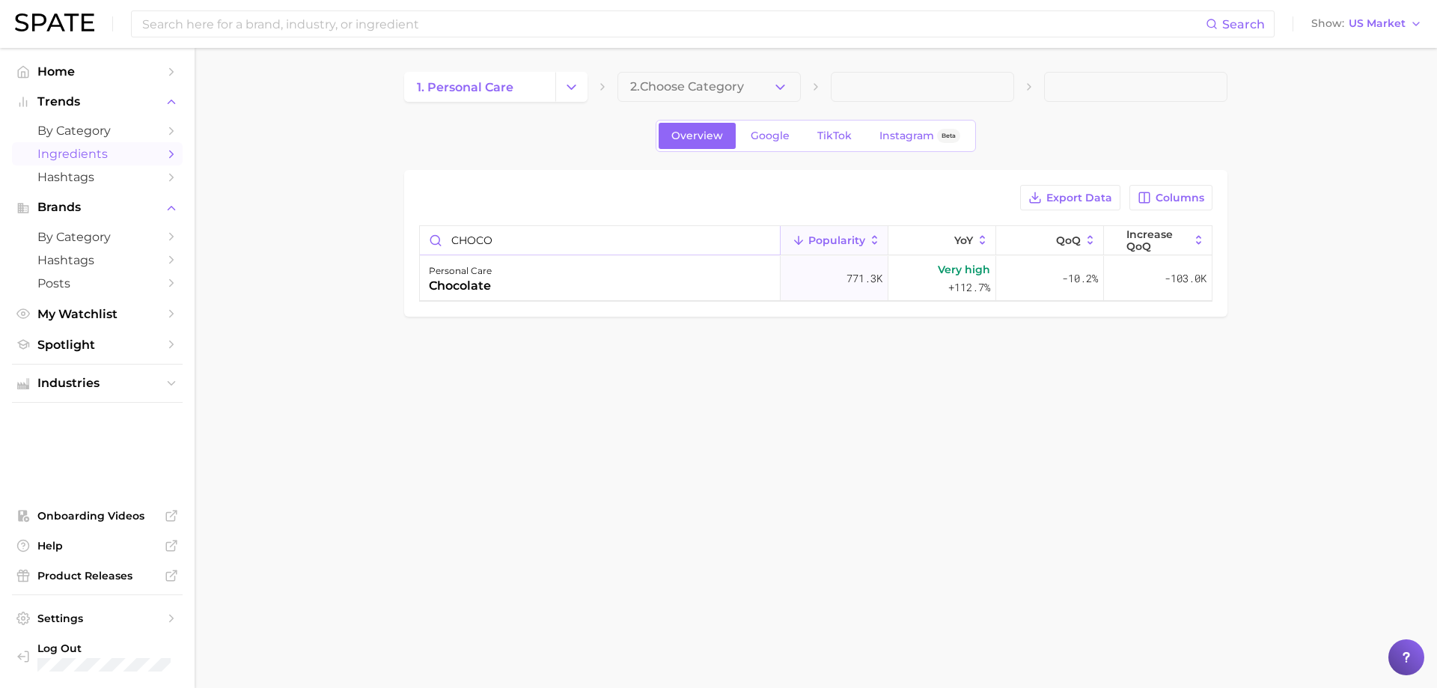
click at [505, 244] on input "CHOCO" at bounding box center [600, 240] width 360 height 28
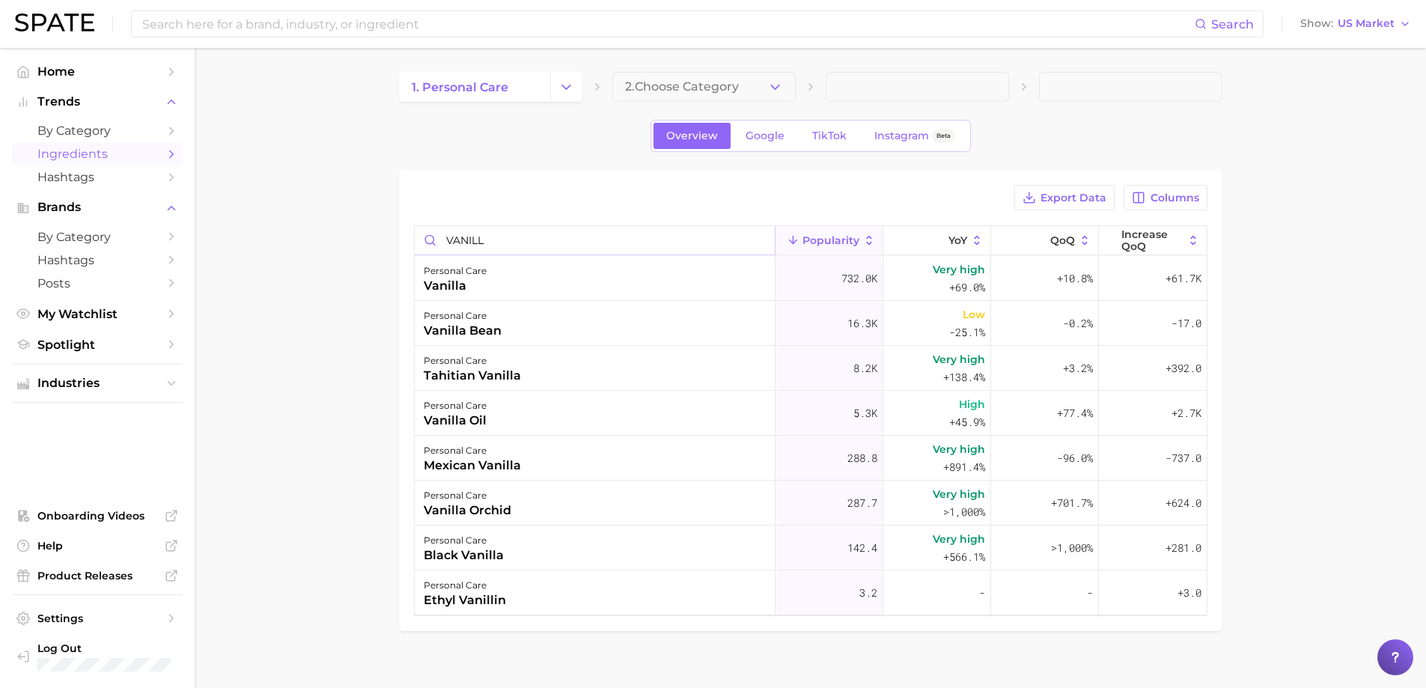
click at [468, 237] on input "VANILL" at bounding box center [595, 240] width 360 height 28
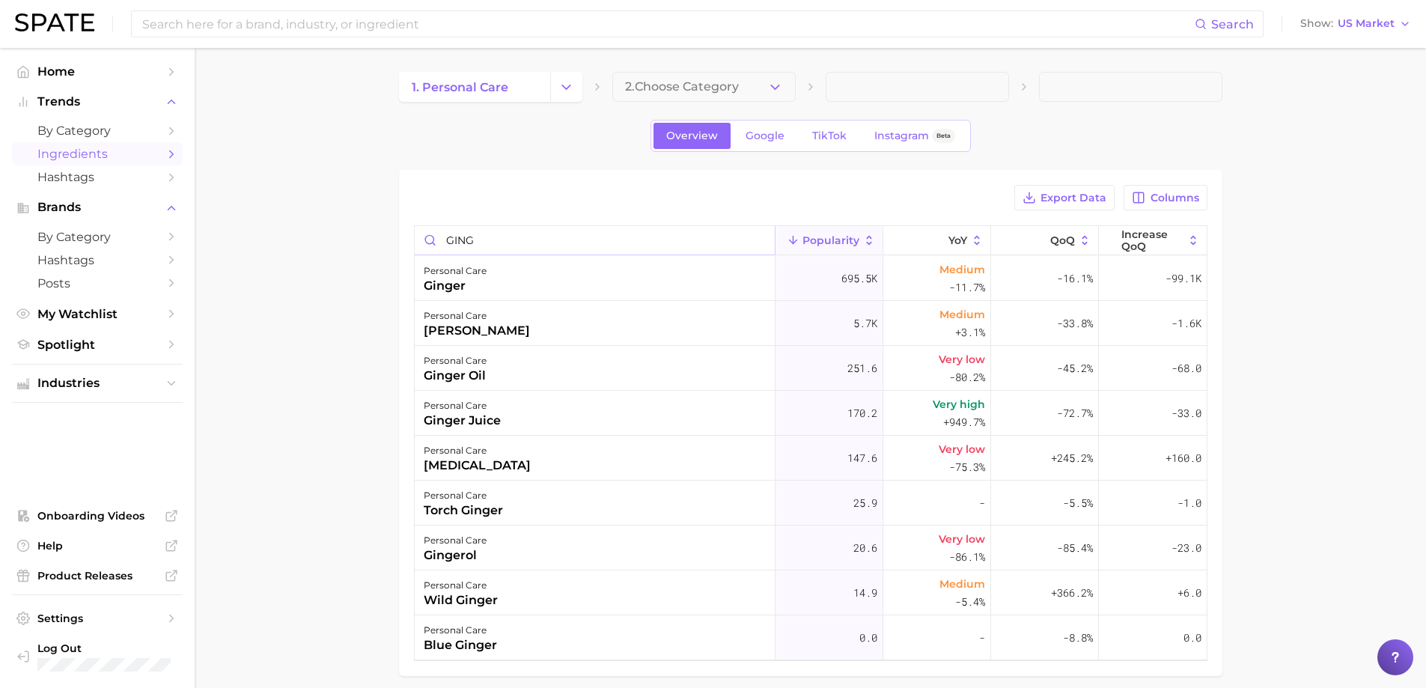
click at [467, 246] on input "GING" at bounding box center [595, 240] width 360 height 28
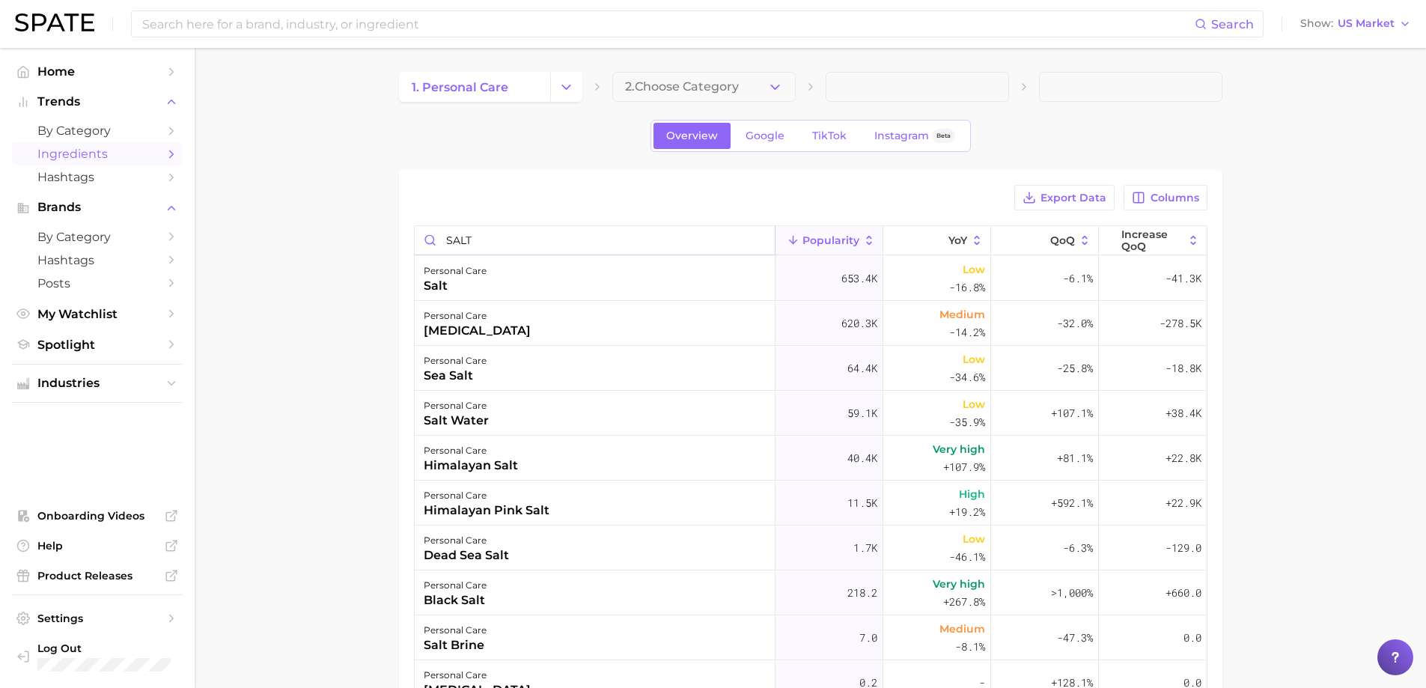
click at [449, 240] on input "SALT" at bounding box center [595, 240] width 360 height 28
click at [448, 240] on input "SALT" at bounding box center [595, 240] width 360 height 28
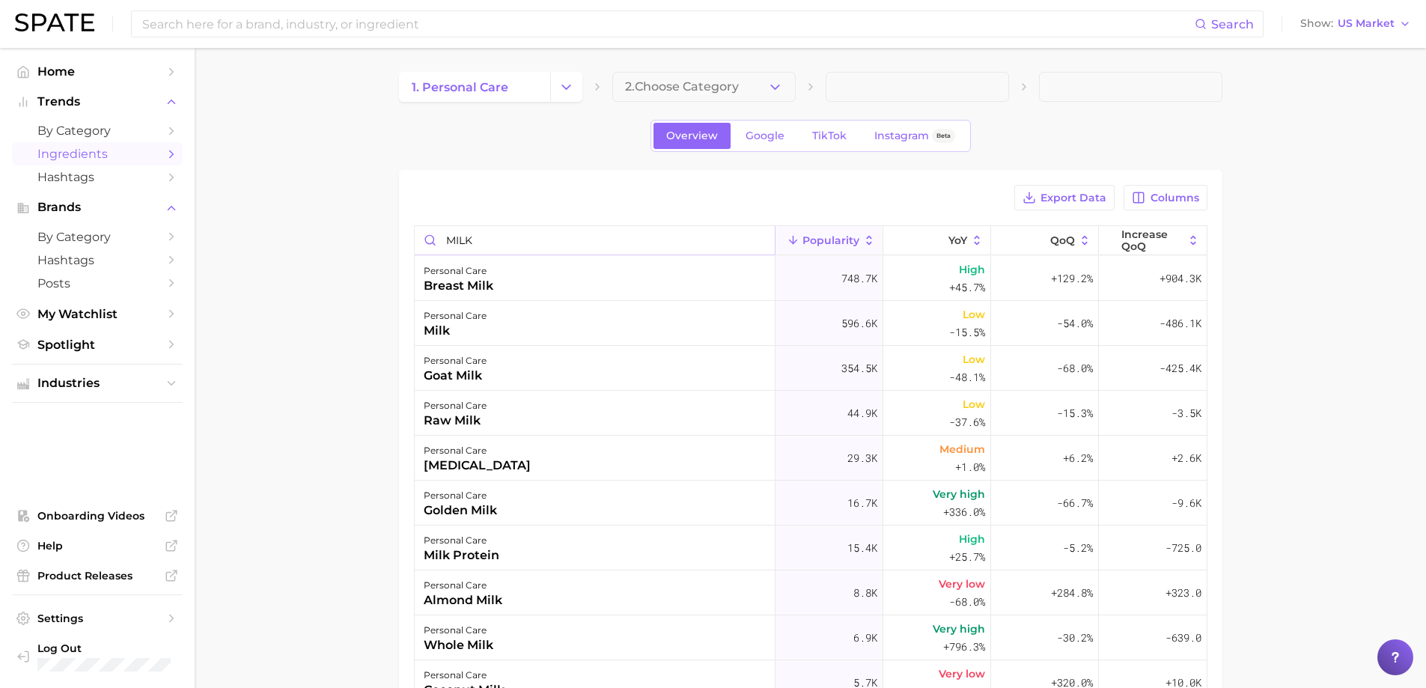
click at [504, 240] on input "MILK" at bounding box center [595, 240] width 360 height 28
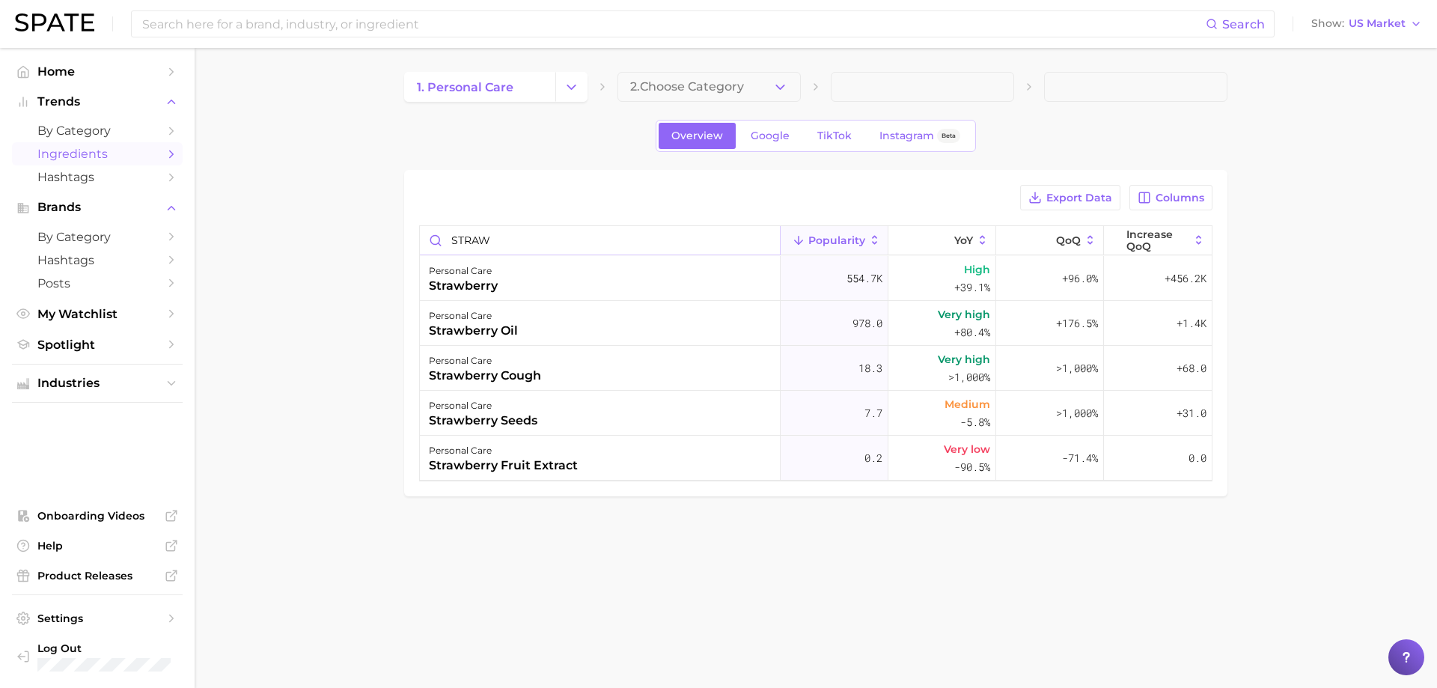
click at [514, 239] on input "STRAW" at bounding box center [600, 240] width 360 height 28
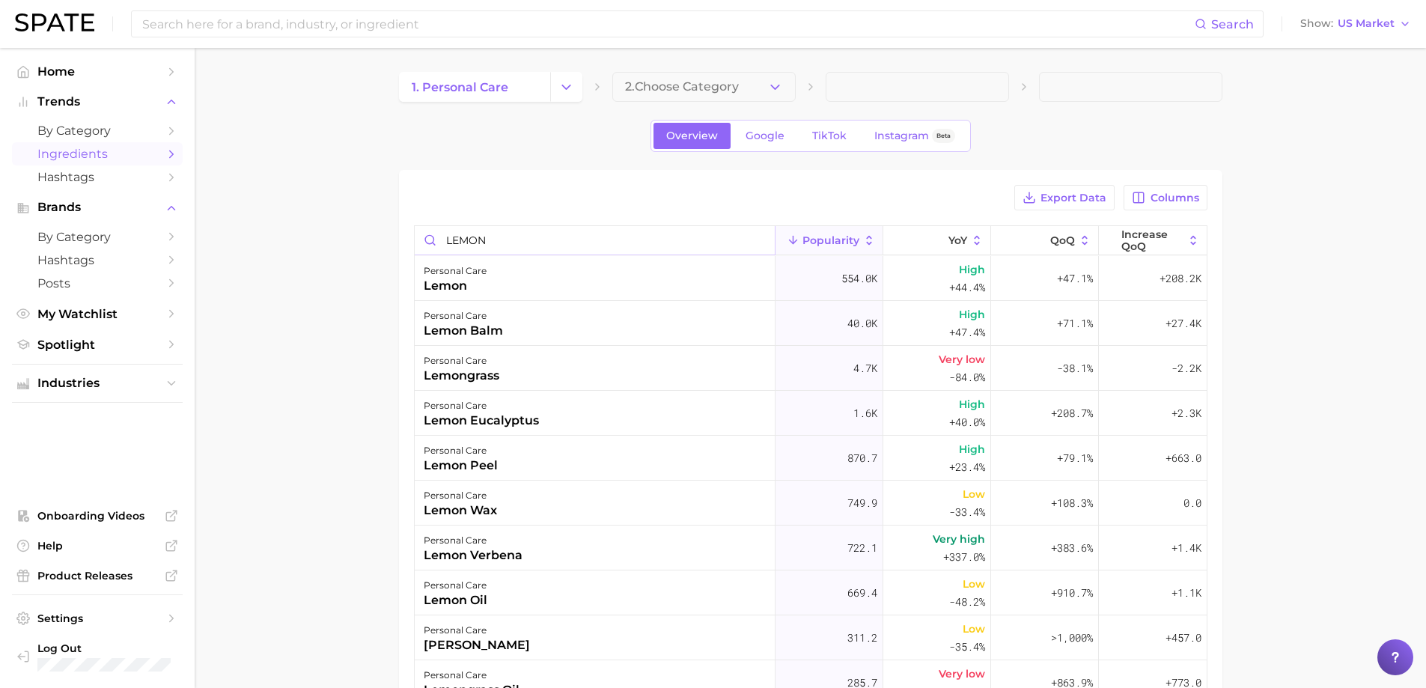
type input "LEMON"
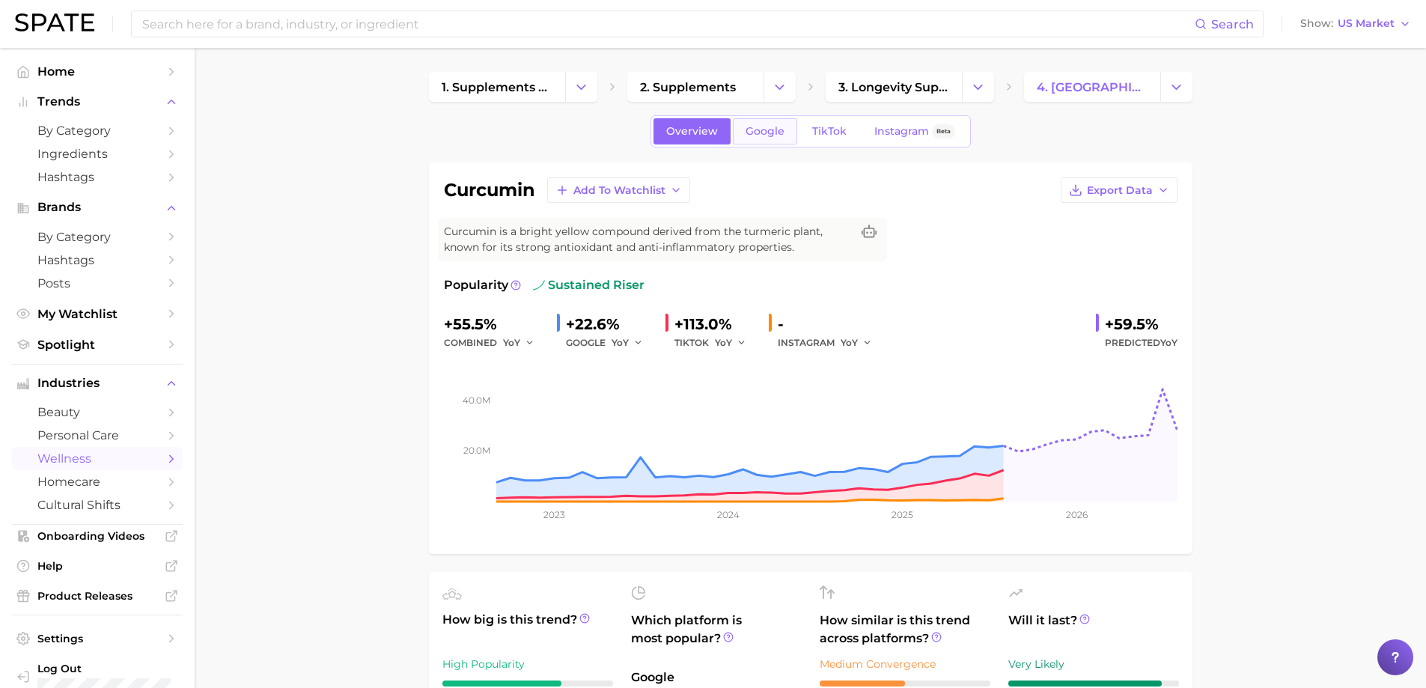
click at [746, 134] on span "Google" at bounding box center [765, 131] width 39 height 13
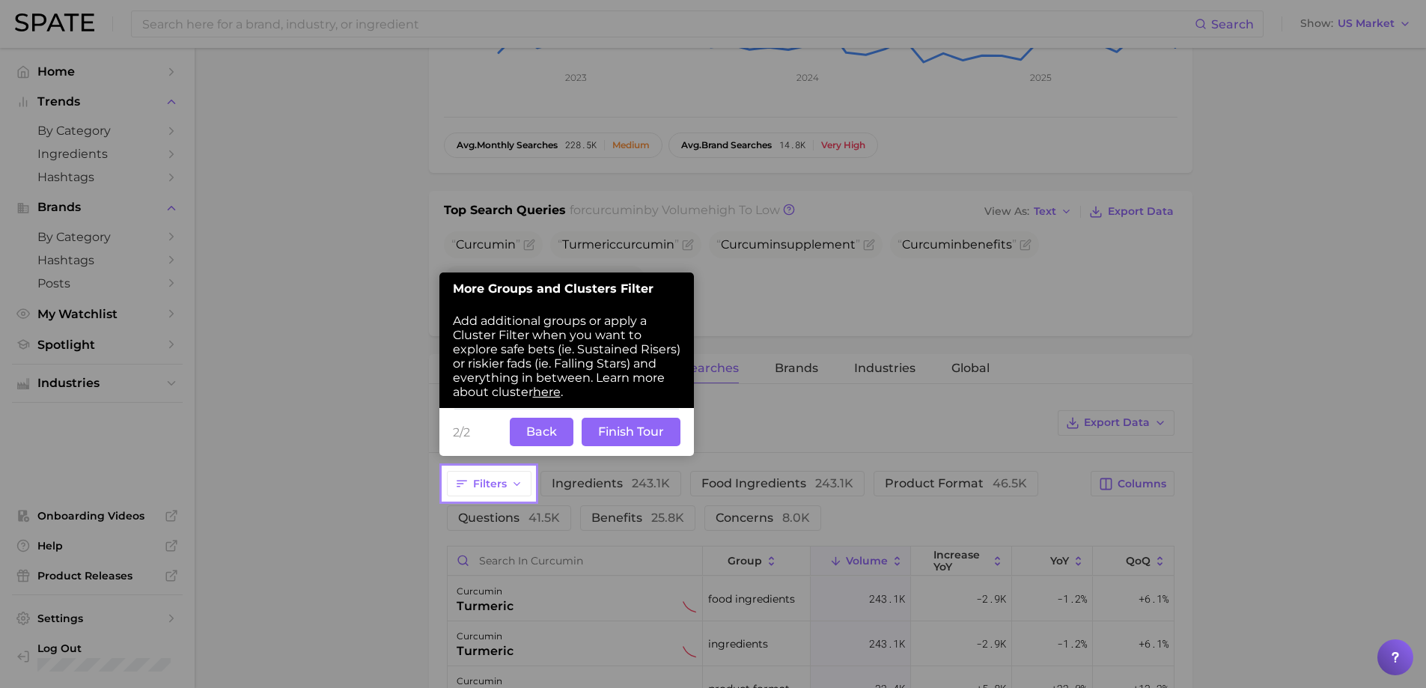
scroll to position [449, 0]
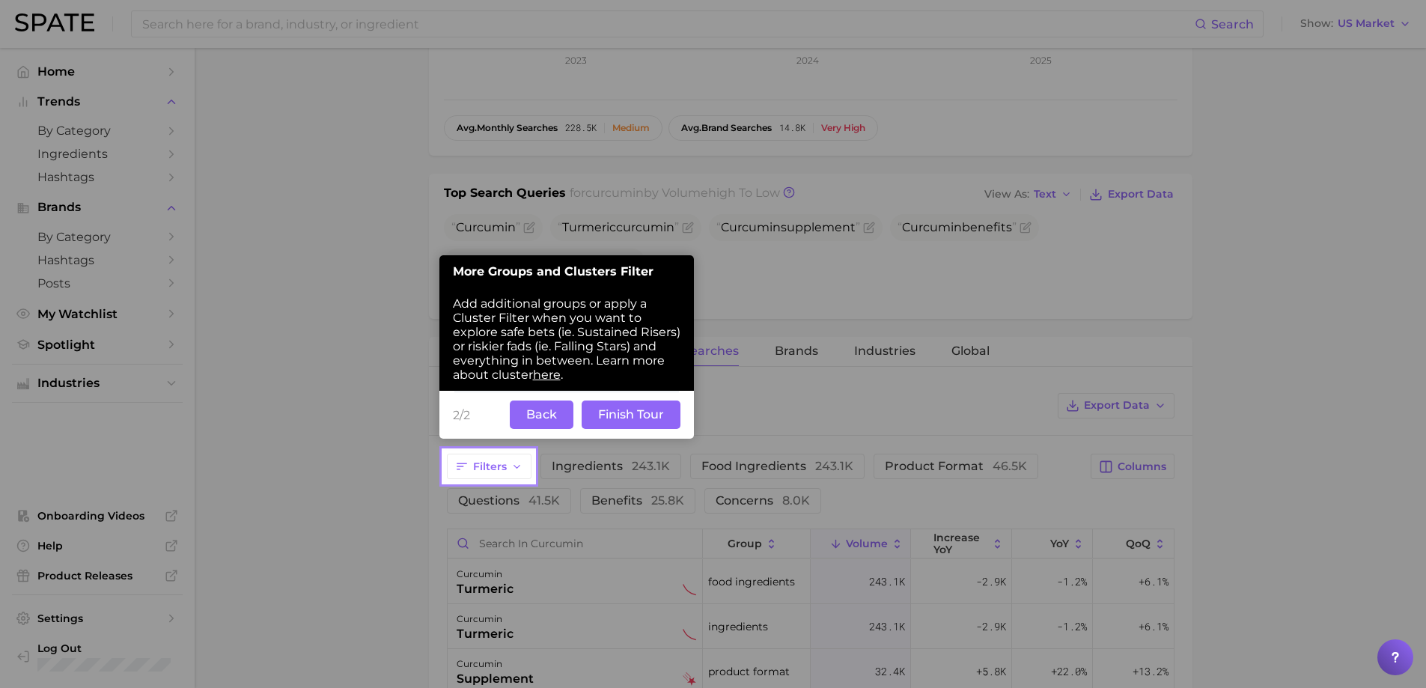
click at [522, 409] on button "Back" at bounding box center [542, 414] width 64 height 28
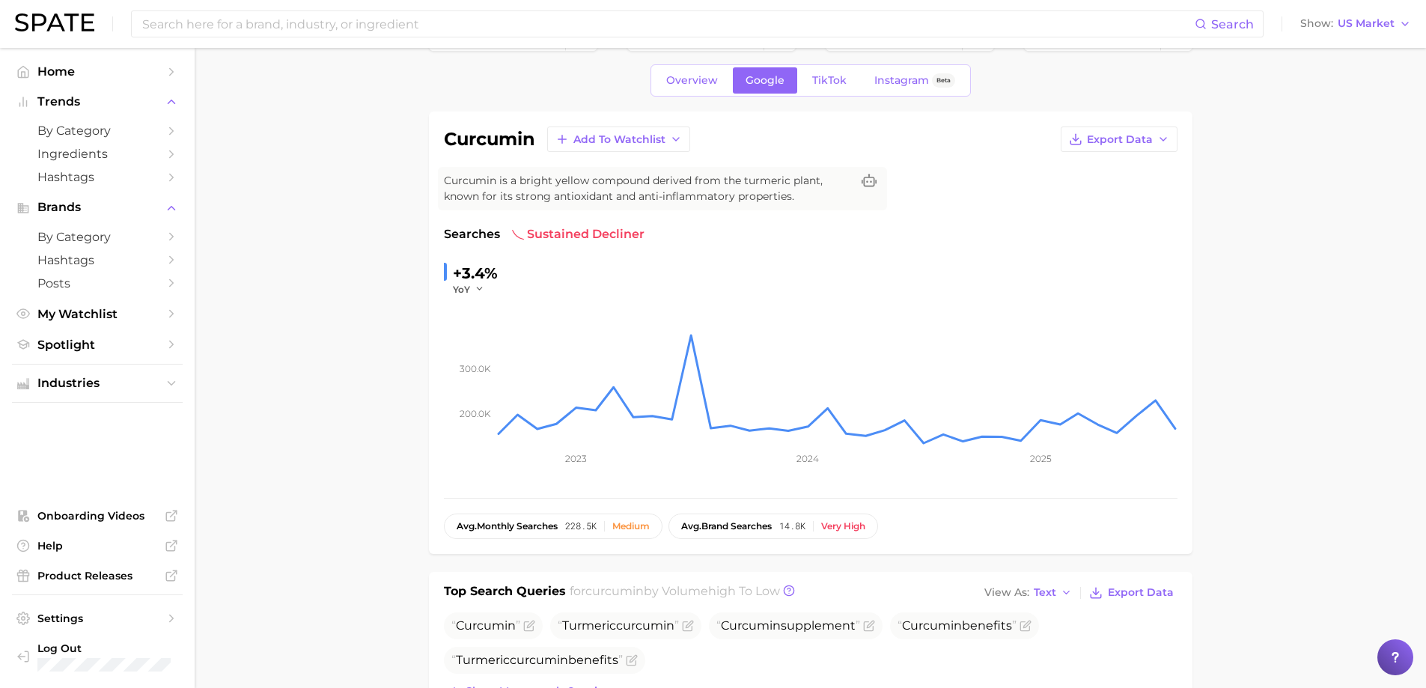
scroll to position [0, 0]
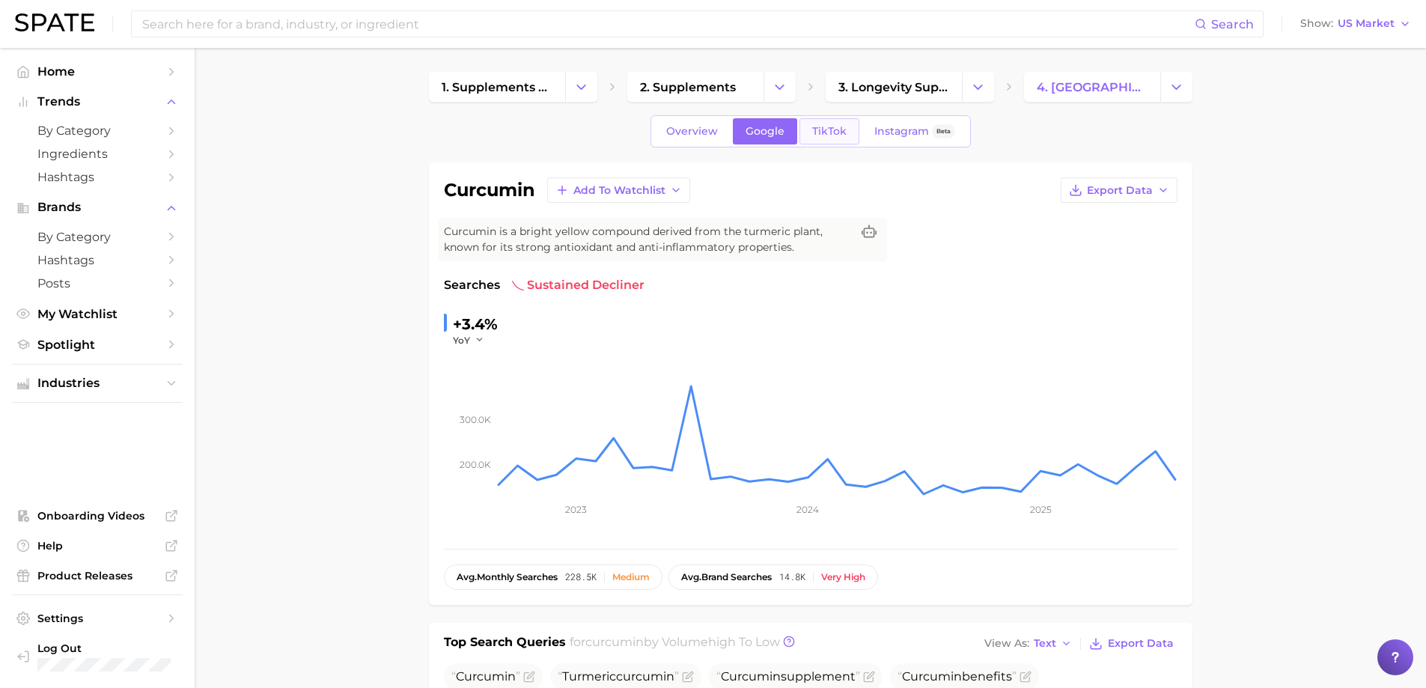
click at [838, 133] on span "TikTok" at bounding box center [829, 131] width 34 height 13
